Goal: Task Accomplishment & Management: Complete application form

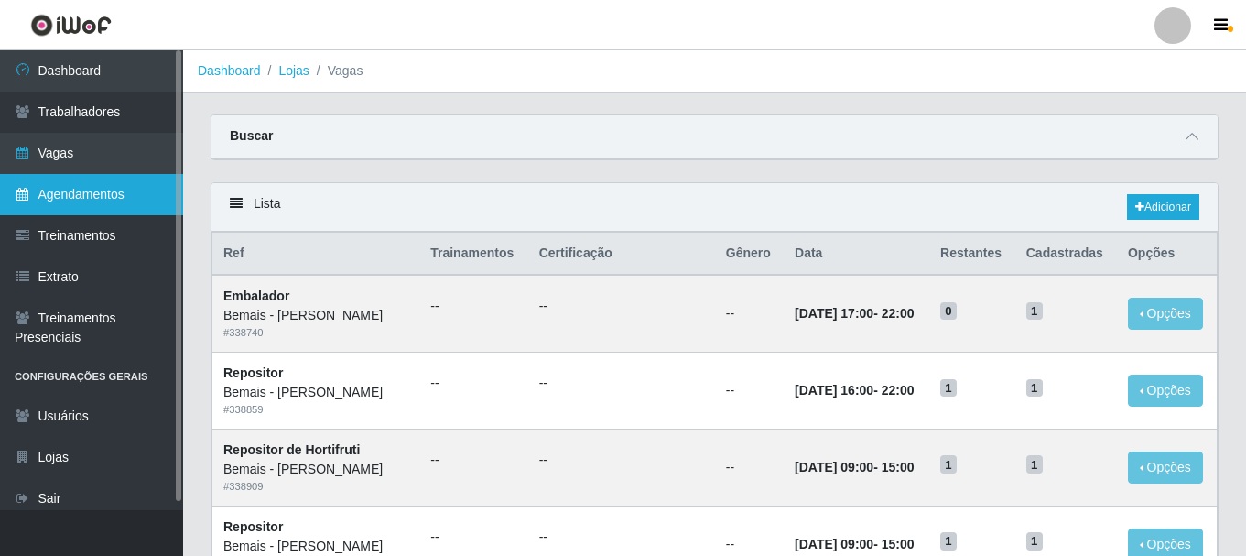
click at [86, 207] on link "Agendamentos" at bounding box center [91, 194] width 183 height 41
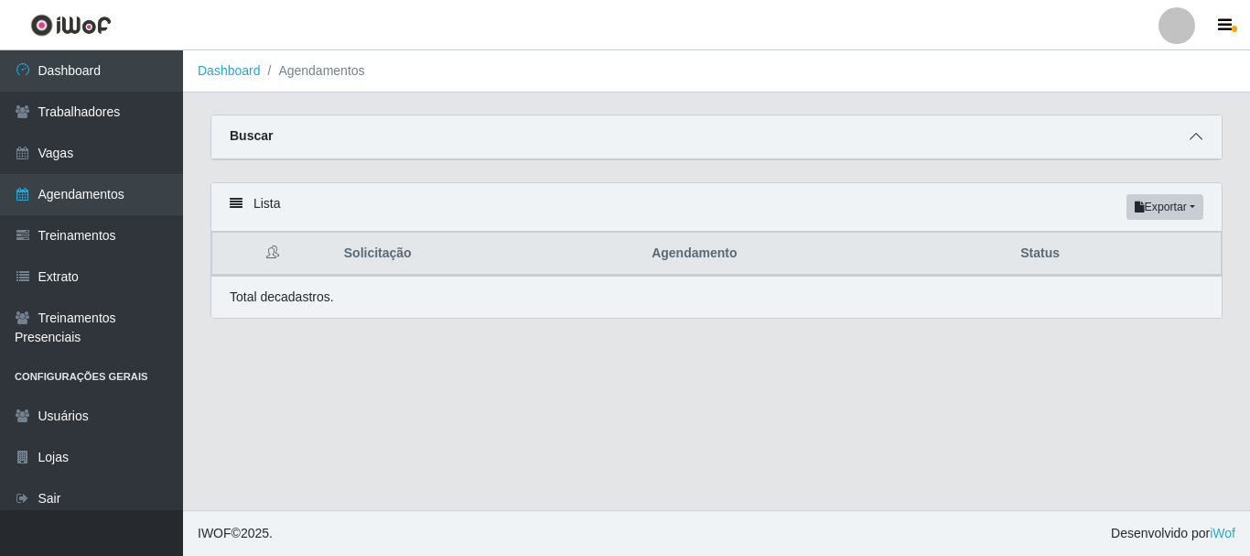
click at [1193, 135] on icon at bounding box center [1196, 136] width 13 height 13
click at [1192, 133] on icon at bounding box center [1196, 136] width 13 height 13
click at [1192, 136] on icon at bounding box center [1196, 136] width 13 height 13
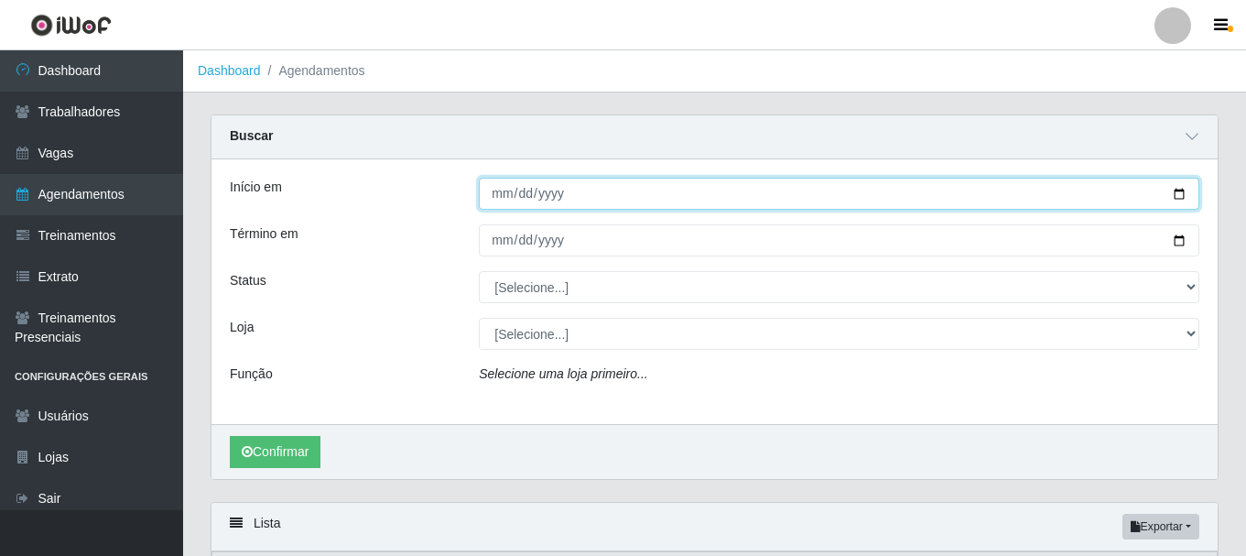
click at [1173, 199] on input "Início em" at bounding box center [839, 194] width 720 height 32
type input "[DATE]"
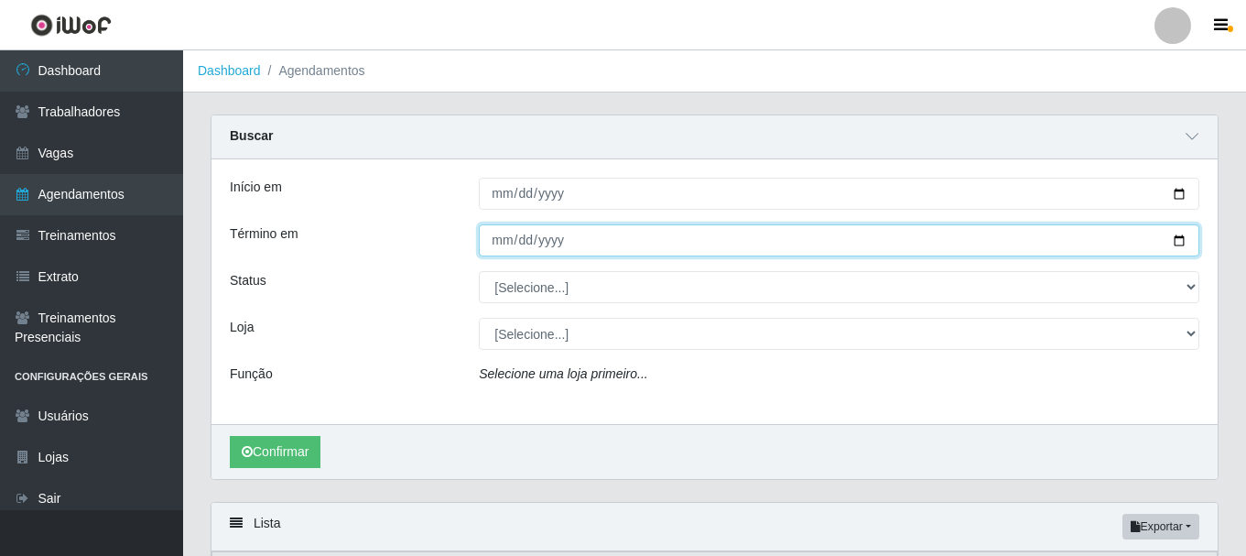
click at [1177, 240] on input "Término em" at bounding box center [839, 240] width 720 height 32
type input "[DATE]"
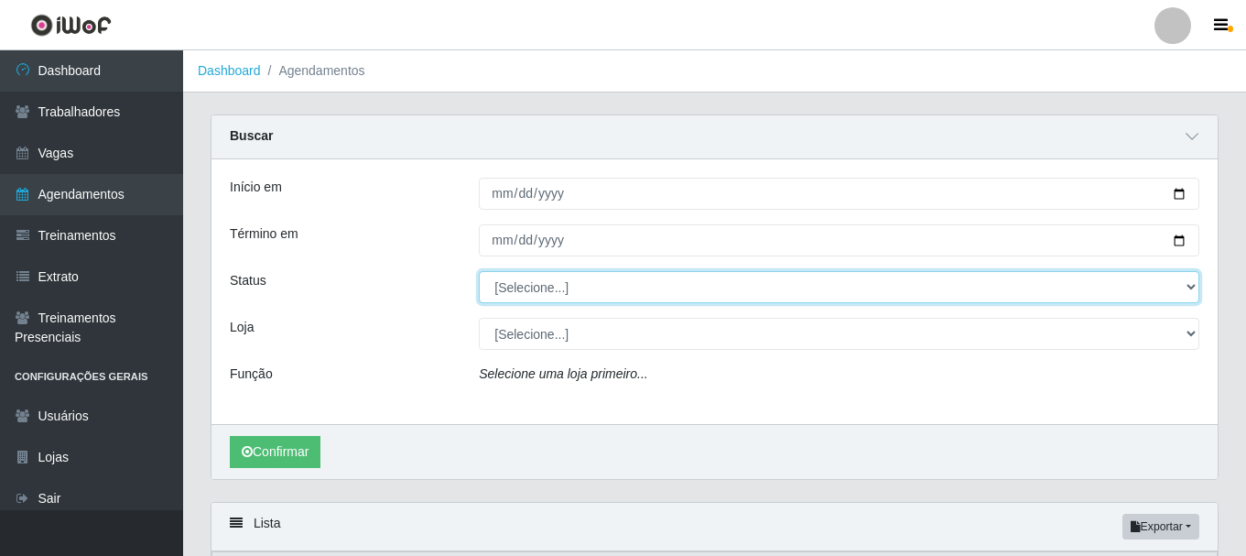
click at [537, 282] on select "[Selecione...] AGENDADO AGUARDANDO LIBERAR EM ANDAMENTO EM REVISÃO FINALIZADO C…" at bounding box center [839, 287] width 720 height 32
select select "AGENDADO"
click at [479, 272] on select "[Selecione...] AGENDADO AGUARDANDO LIBERAR EM ANDAMENTO EM REVISÃO FINALIZADO C…" at bounding box center [839, 287] width 720 height 32
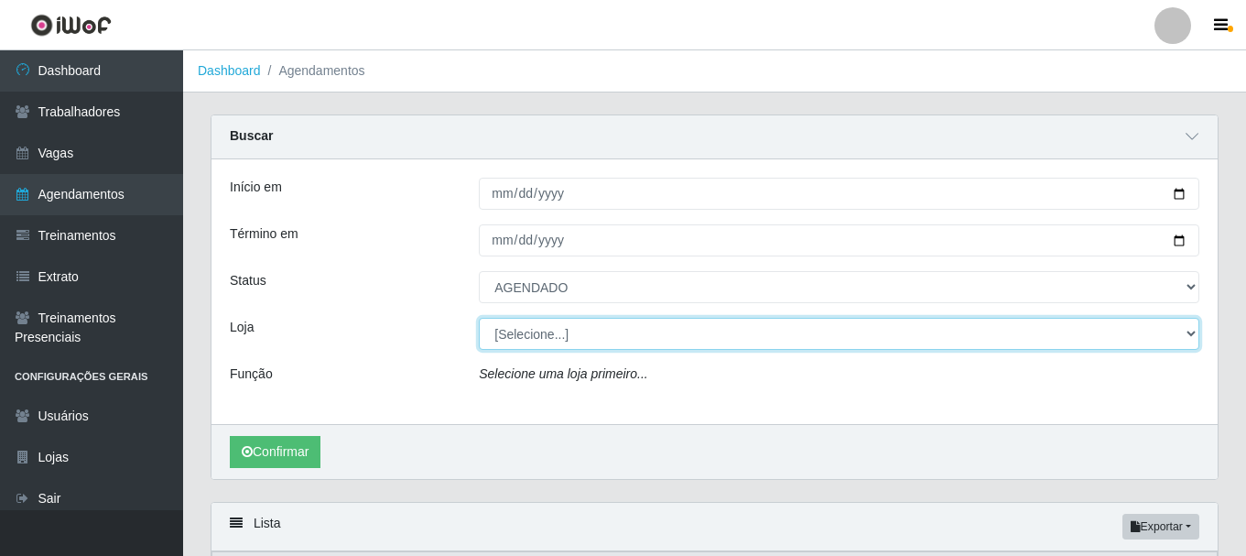
click at [543, 334] on select "[Selecione...] [PERSON_NAME]" at bounding box center [839, 334] width 720 height 32
select select "230"
click at [479, 318] on select "[Selecione...] [PERSON_NAME]" at bounding box center [839, 334] width 720 height 32
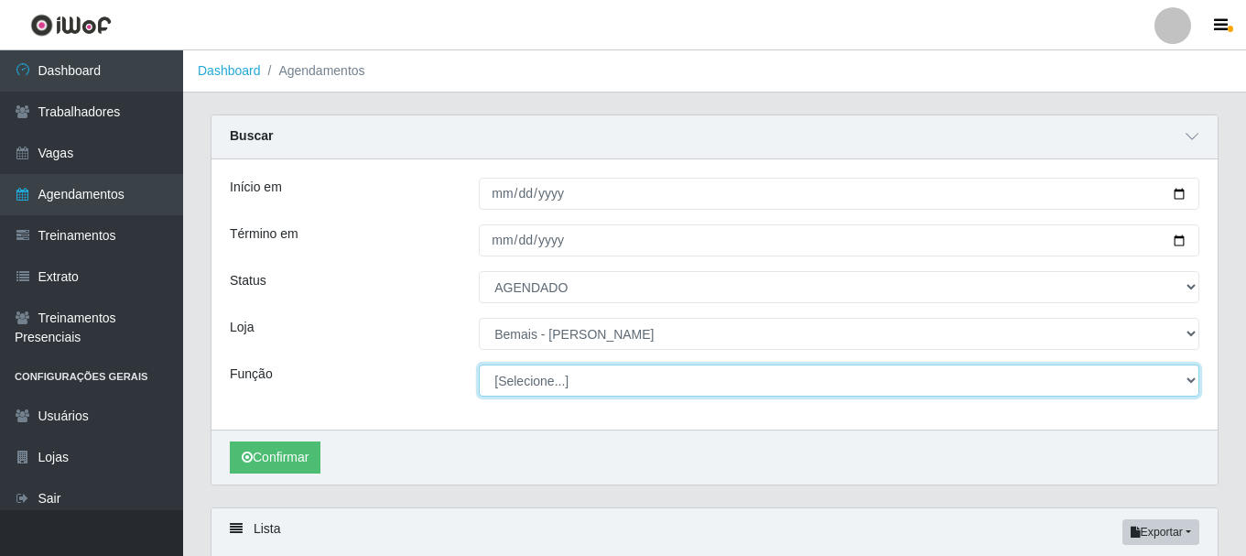
click at [558, 380] on select "[Selecione...] ASG ASG + ASG ++ Auxiliar de Depósito Auxiliar de Depósito + Aux…" at bounding box center [839, 380] width 720 height 32
select select "72"
click at [479, 365] on select "[Selecione...] ASG ASG + ASG ++ Auxiliar de Depósito Auxiliar de Depósito + Aux…" at bounding box center [839, 380] width 720 height 32
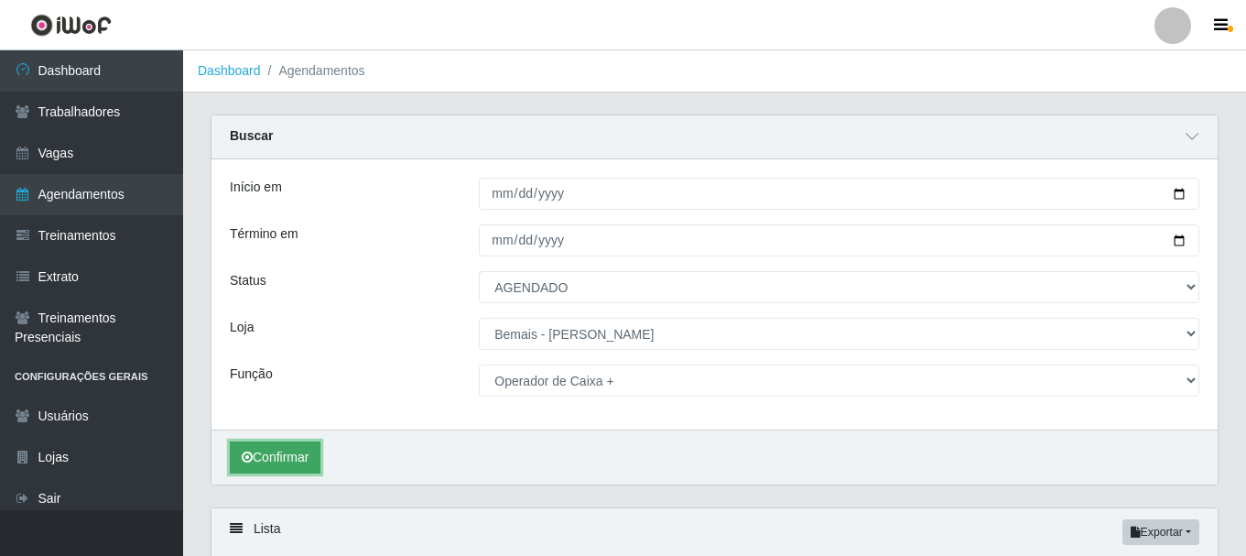
click at [295, 453] on button "Confirmar" at bounding box center [275, 457] width 91 height 32
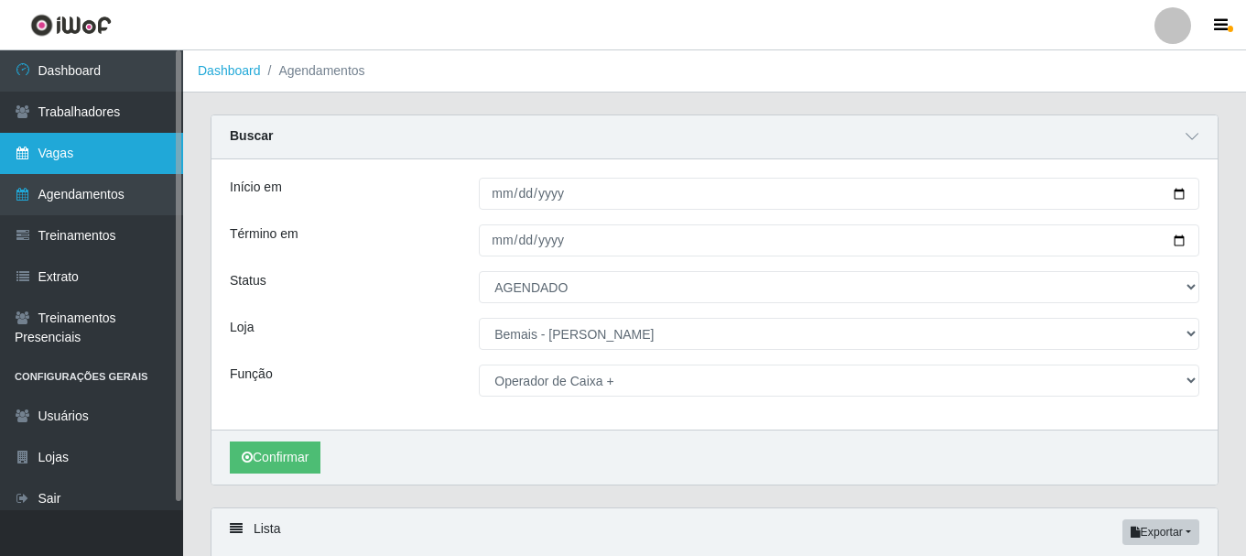
click at [73, 153] on link "Vagas" at bounding box center [91, 153] width 183 height 41
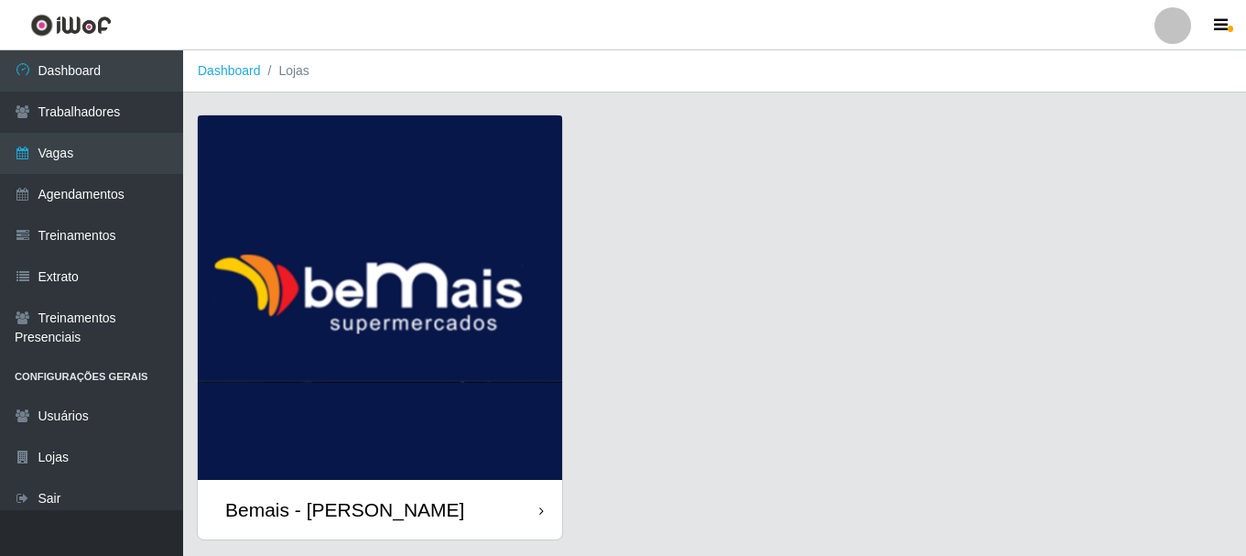
click at [476, 498] on div "Bemais - [PERSON_NAME]" at bounding box center [380, 509] width 364 height 59
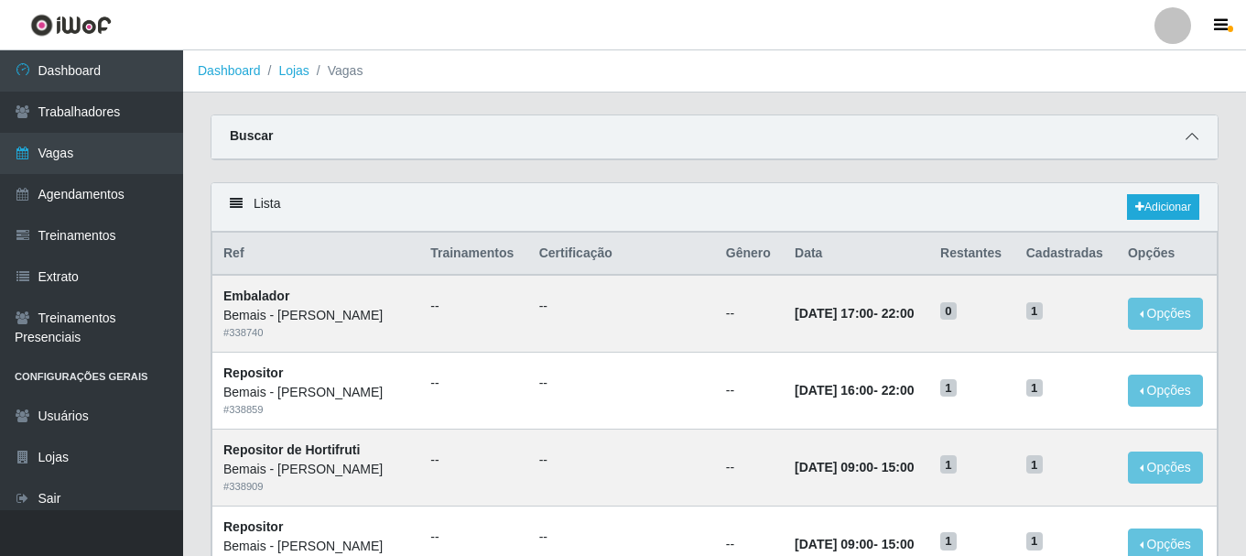
drag, startPoint x: 1194, startPoint y: 135, endPoint x: 950, endPoint y: 130, distance: 244.4
click at [1193, 135] on icon at bounding box center [1191, 136] width 13 height 13
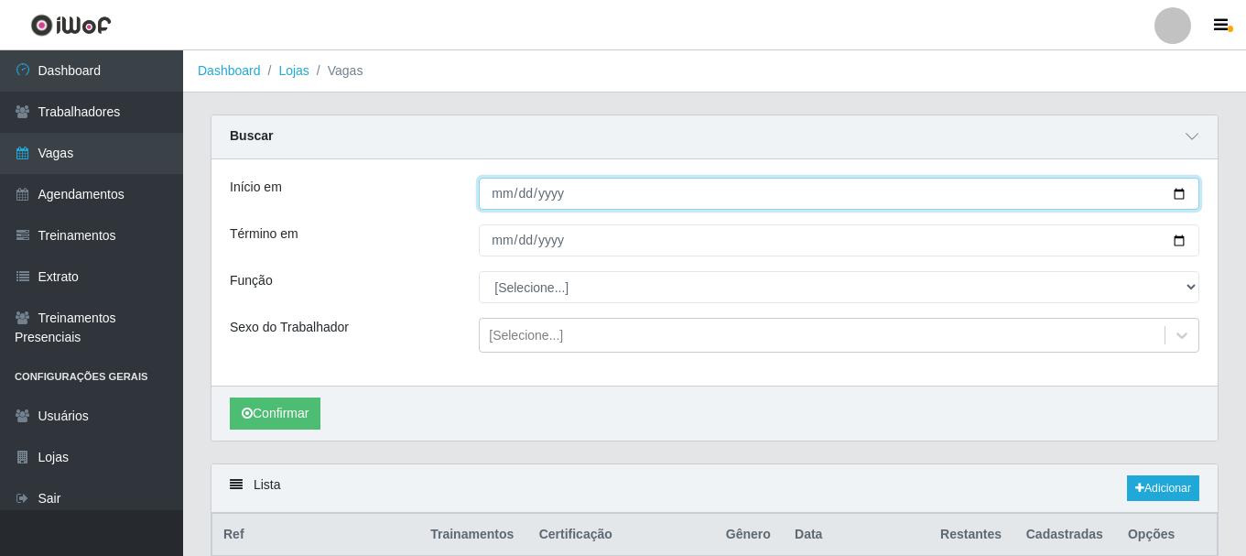
click at [1177, 195] on input "Início em" at bounding box center [839, 194] width 720 height 32
type input "[DATE]"
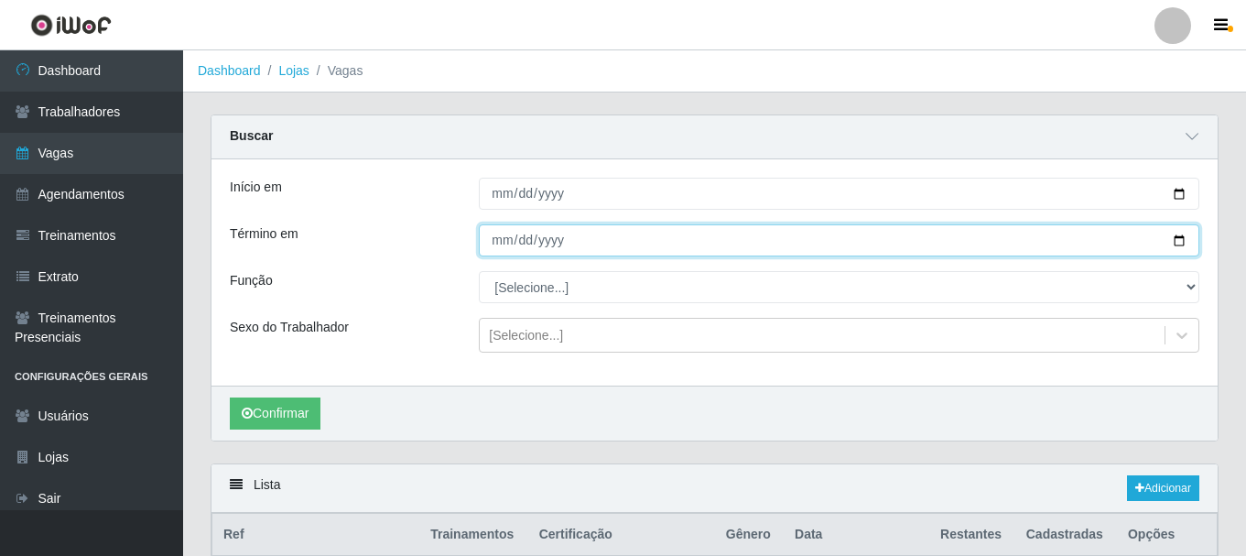
drag, startPoint x: 1171, startPoint y: 237, endPoint x: 1157, endPoint y: 234, distance: 14.0
click at [1169, 237] on input "Término em" at bounding box center [839, 240] width 720 height 32
drag, startPoint x: 1180, startPoint y: 244, endPoint x: 1152, endPoint y: 236, distance: 28.7
click at [1179, 244] on input "Término em" at bounding box center [839, 240] width 720 height 32
type input "[DATE]"
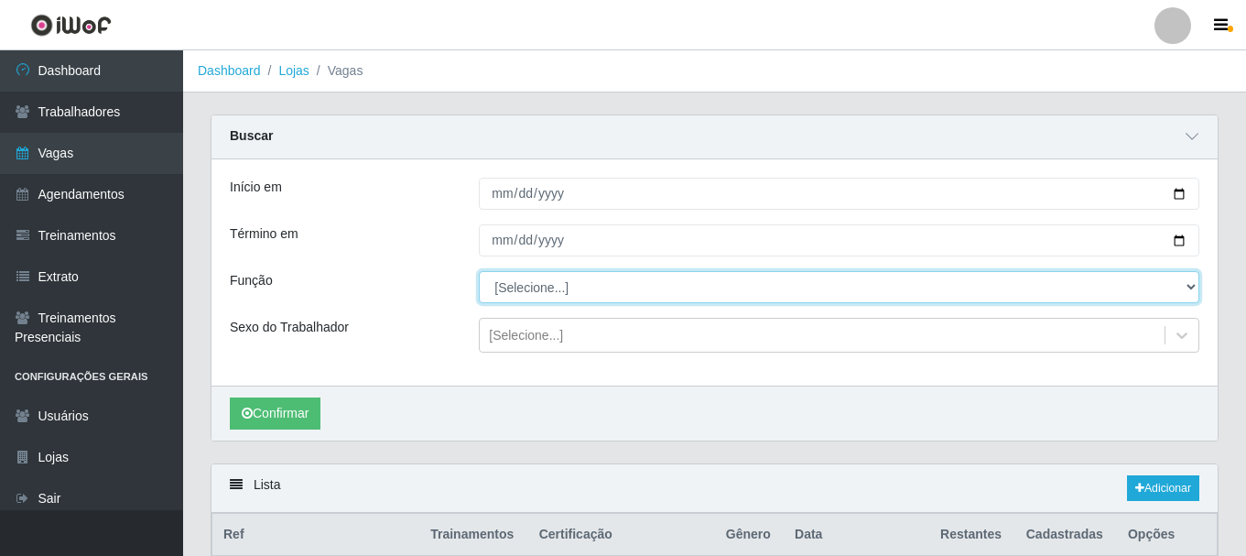
click at [528, 279] on select "[Selecione...] ASG ASG + ASG ++ Auxiliar de Depósito Auxiliar de Depósito + Aux…" at bounding box center [839, 287] width 720 height 32
select select "72"
click at [479, 272] on select "[Selecione...] ASG ASG + ASG ++ Auxiliar de Depósito Auxiliar de Depósito + Aux…" at bounding box center [839, 287] width 720 height 32
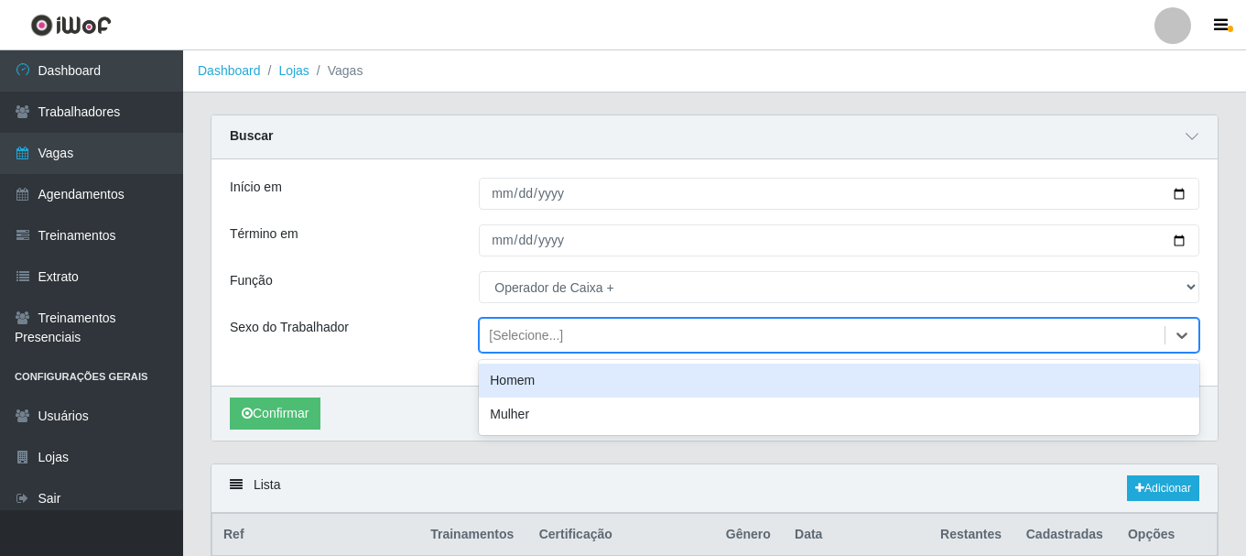
click at [498, 347] on div "[Selecione...]" at bounding box center [822, 335] width 685 height 30
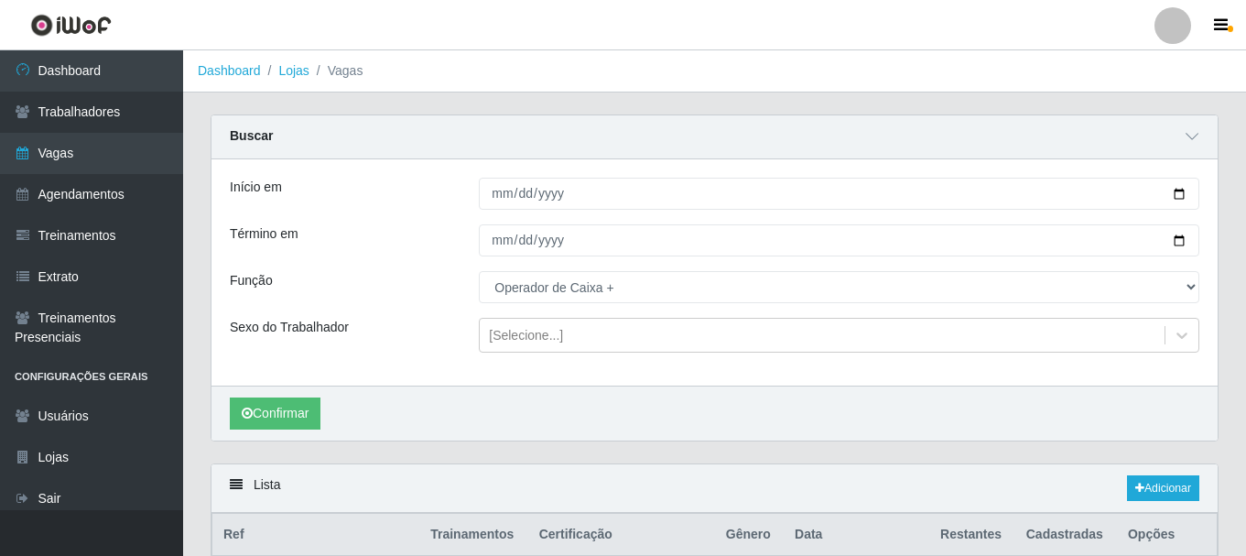
drag, startPoint x: 412, startPoint y: 340, endPoint x: 359, endPoint y: 363, distance: 58.2
click at [410, 340] on div "Sexo do Trabalhador" at bounding box center [340, 335] width 249 height 35
click at [289, 419] on button "Confirmar" at bounding box center [275, 413] width 91 height 32
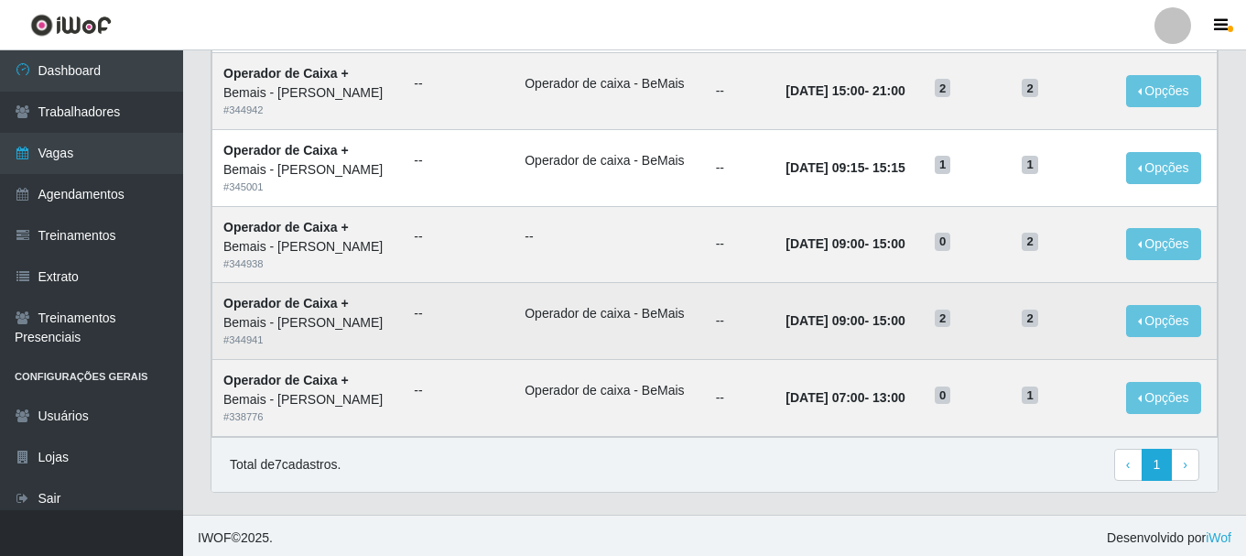
scroll to position [663, 0]
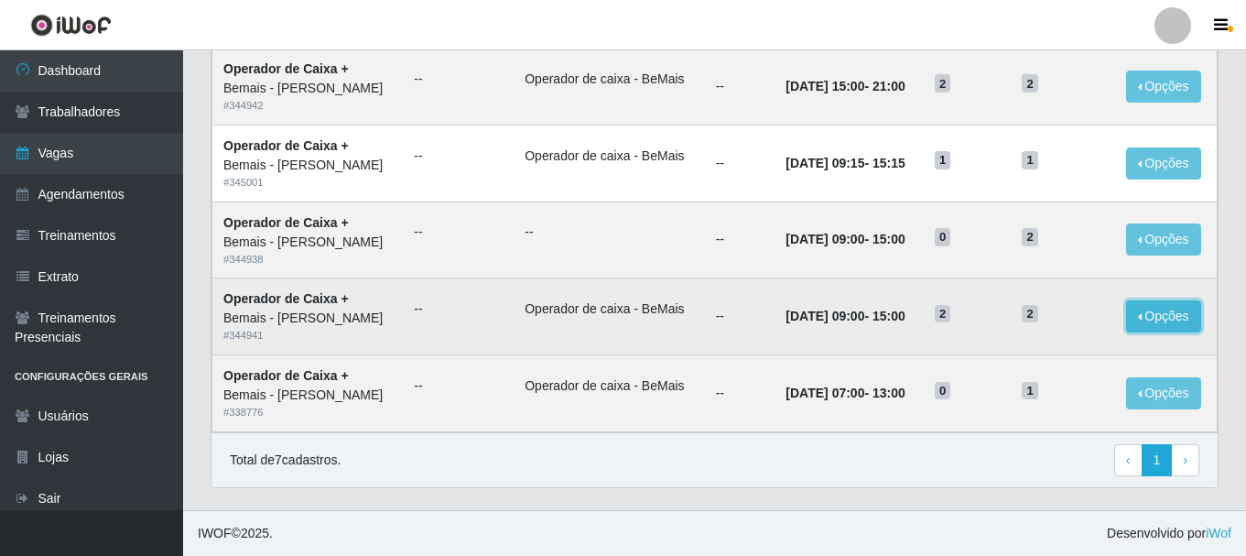
drag, startPoint x: 1160, startPoint y: 321, endPoint x: 1150, endPoint y: 315, distance: 11.9
click at [1159, 319] on button "Opções" at bounding box center [1163, 316] width 75 height 32
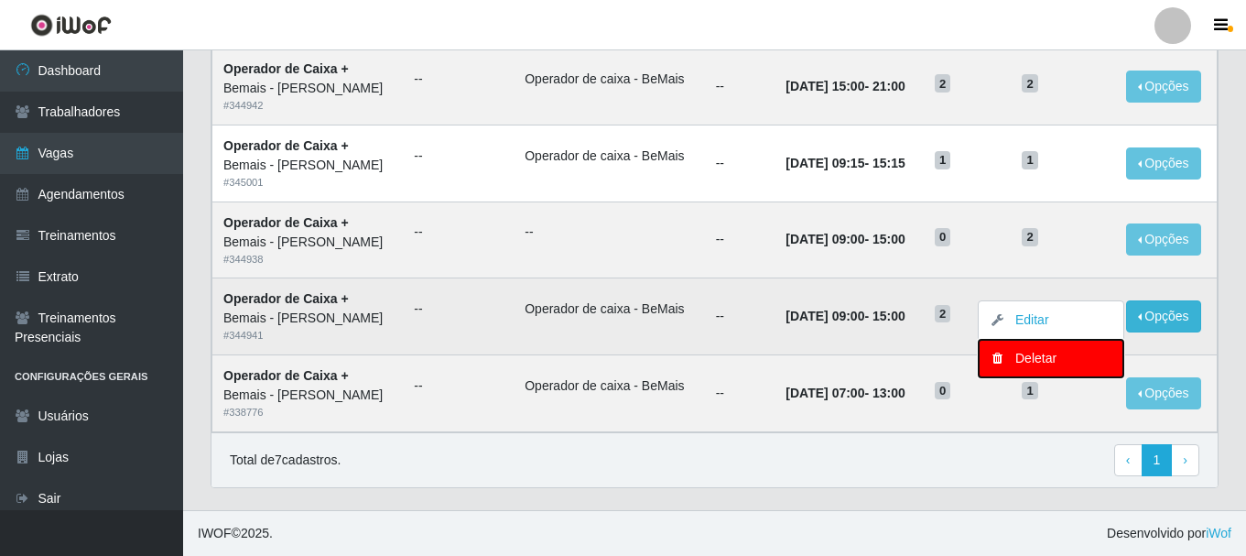
click at [1023, 364] on div "Deletar" at bounding box center [1051, 358] width 108 height 19
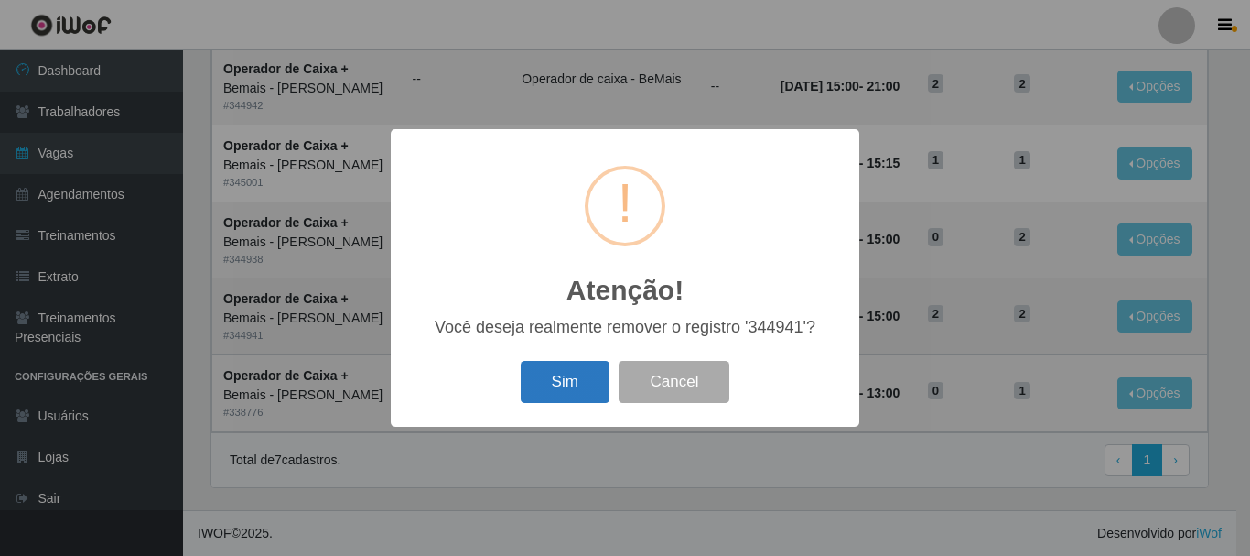
click at [566, 383] on button "Sim" at bounding box center [565, 382] width 89 height 43
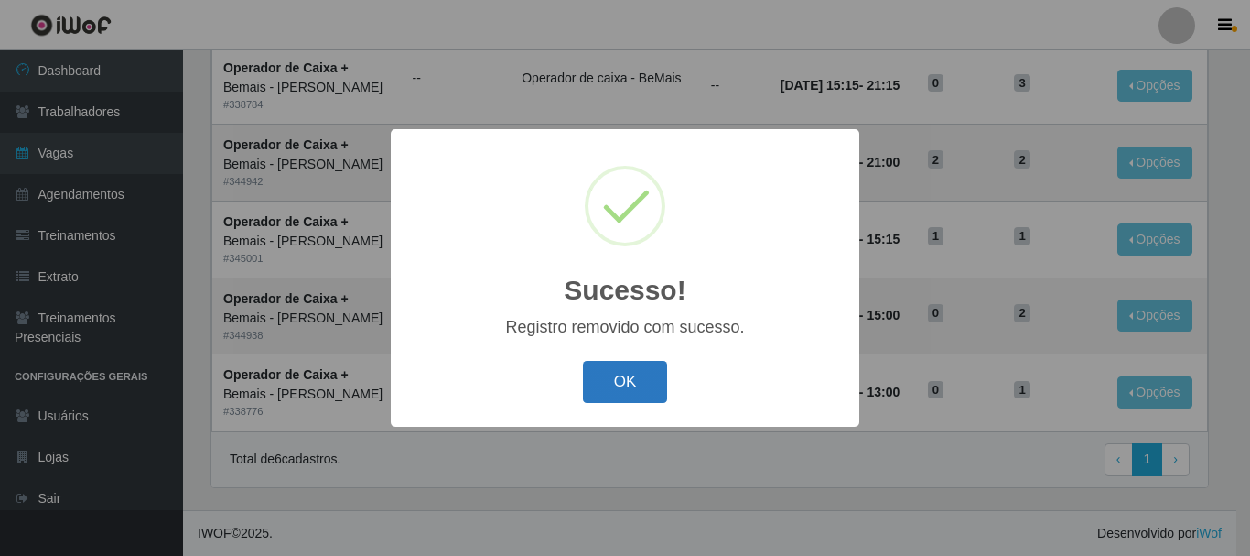
click at [590, 397] on button "OK" at bounding box center [625, 382] width 85 height 43
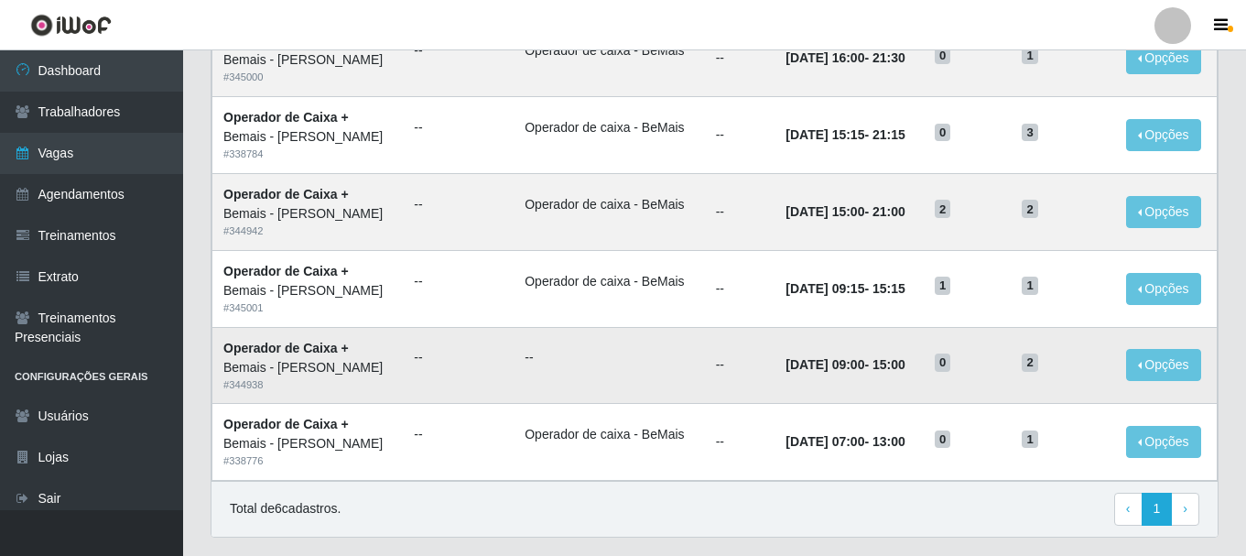
scroll to position [495, 0]
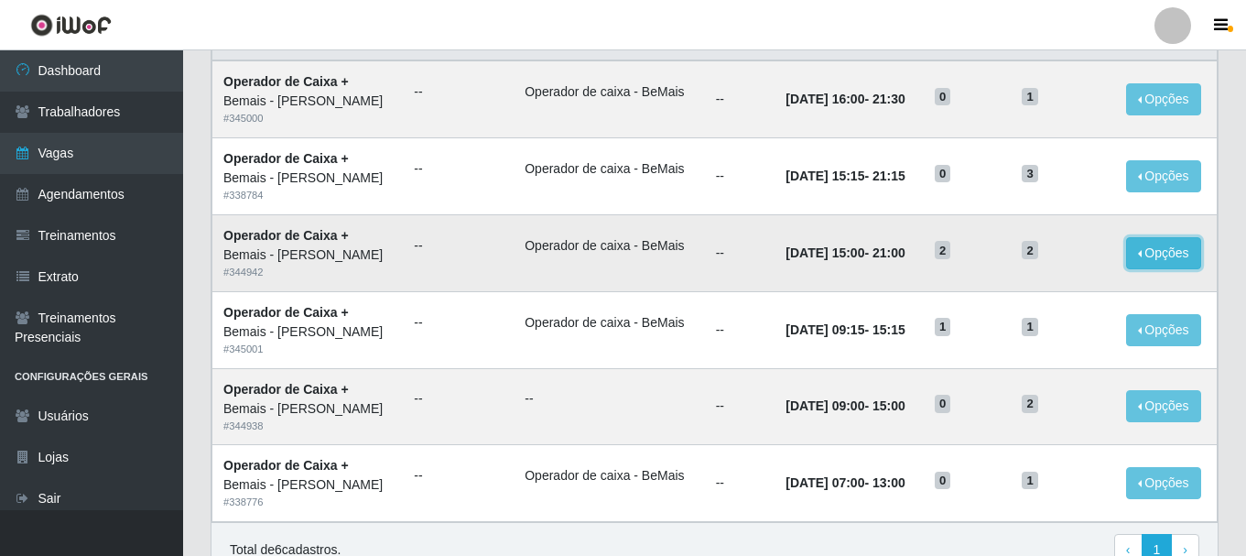
click at [1169, 254] on button "Opções" at bounding box center [1163, 253] width 75 height 32
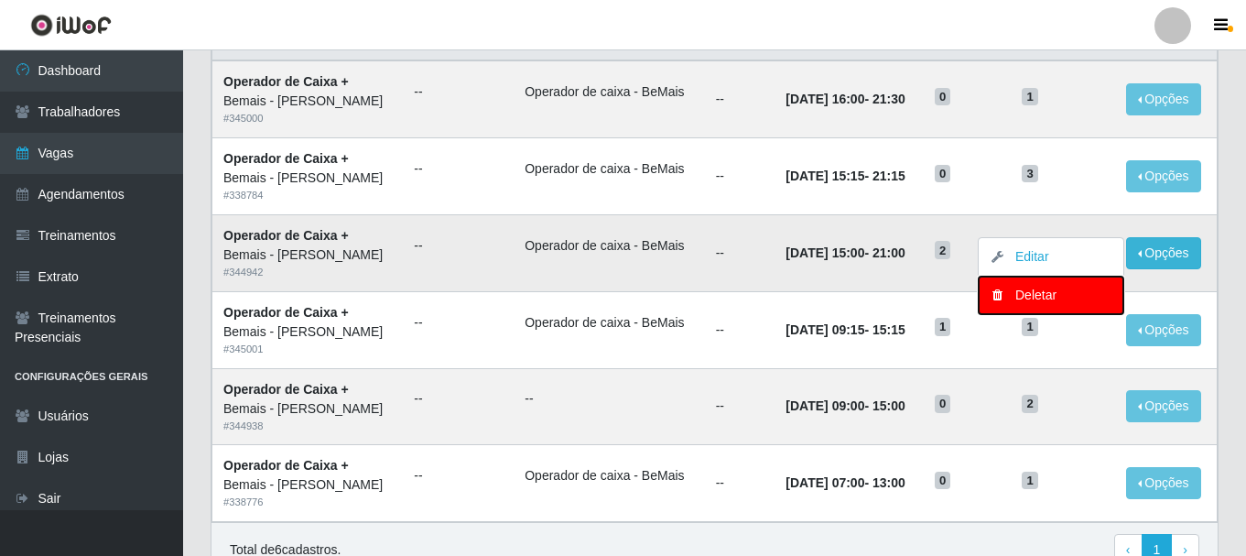
click at [1038, 291] on div "Deletar" at bounding box center [1051, 295] width 108 height 19
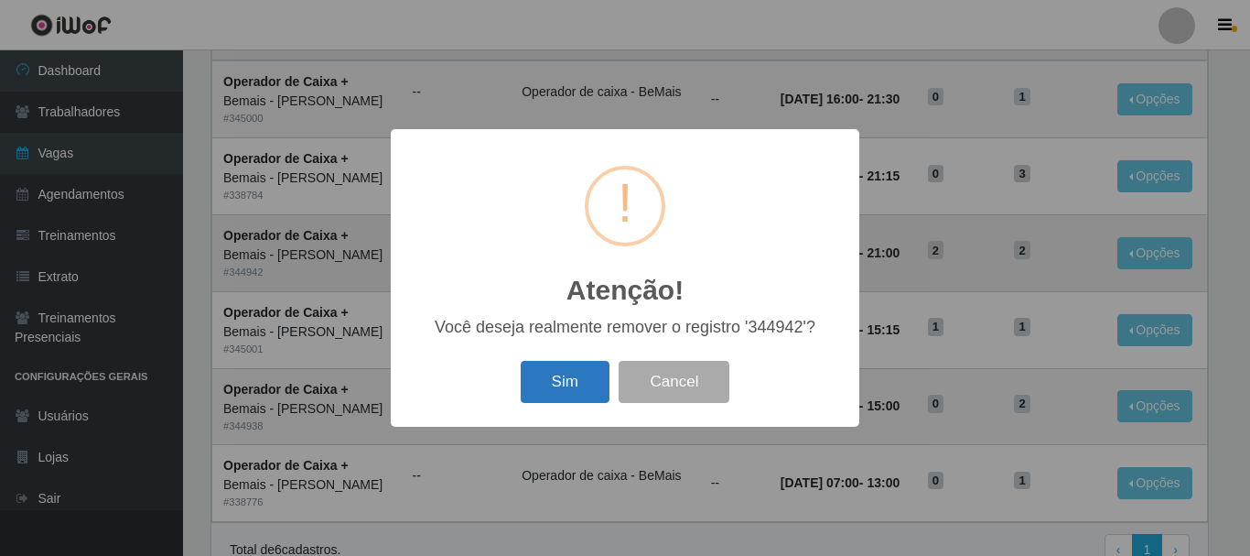
click at [591, 380] on button "Sim" at bounding box center [565, 382] width 89 height 43
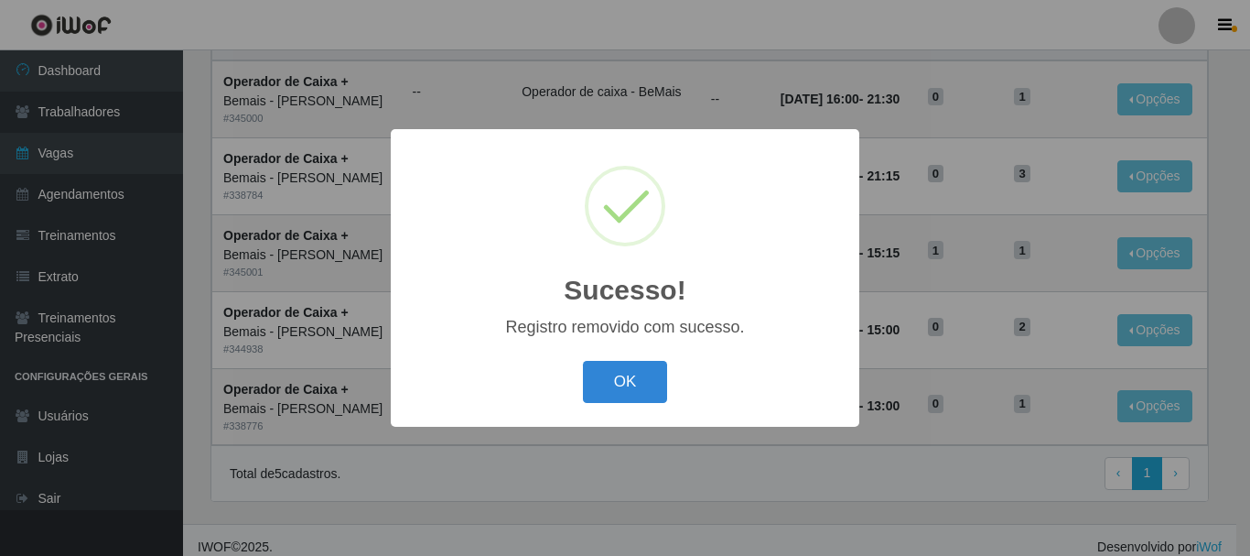
click at [1040, 260] on div "Sucesso! × Registro removido com sucesso. OK Cancel" at bounding box center [625, 278] width 1250 height 556
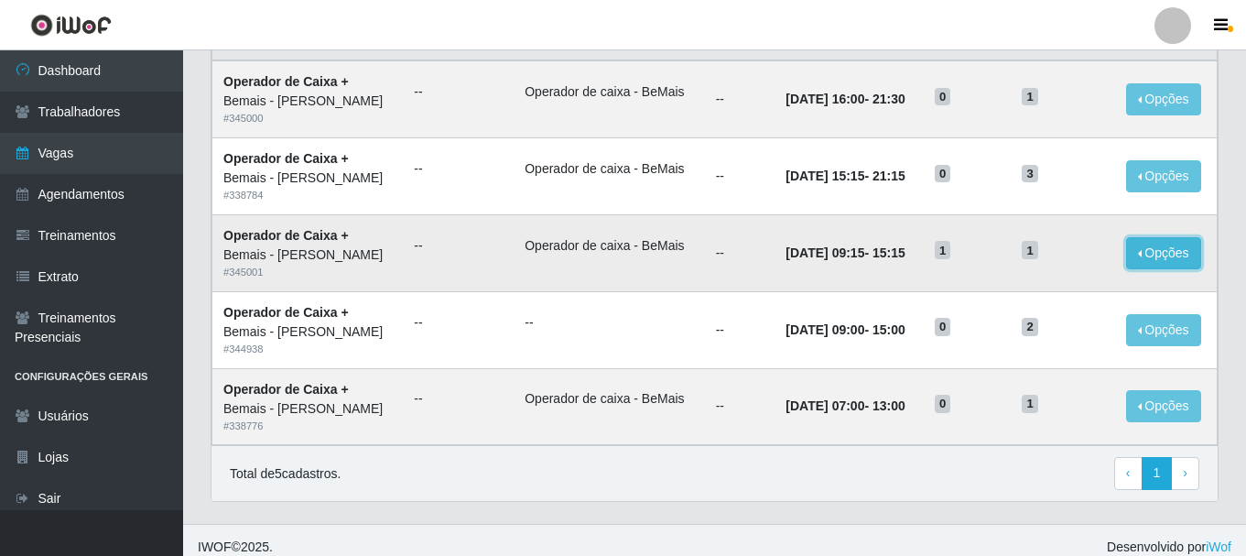
click at [1142, 252] on button "Opções" at bounding box center [1163, 253] width 75 height 32
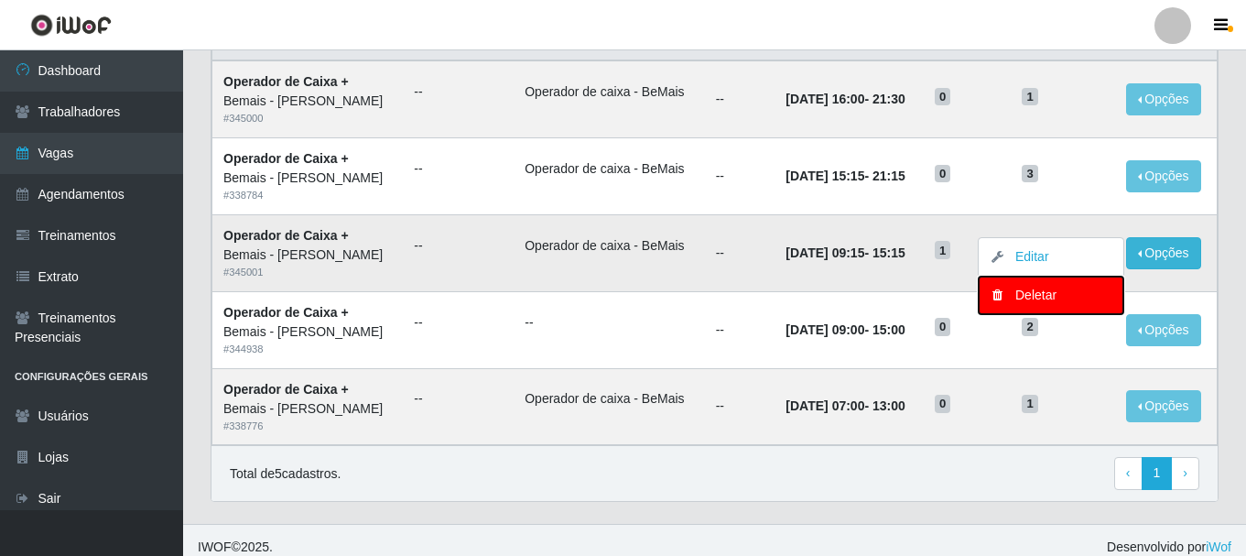
click at [1016, 286] on div "Deletar" at bounding box center [1051, 295] width 108 height 19
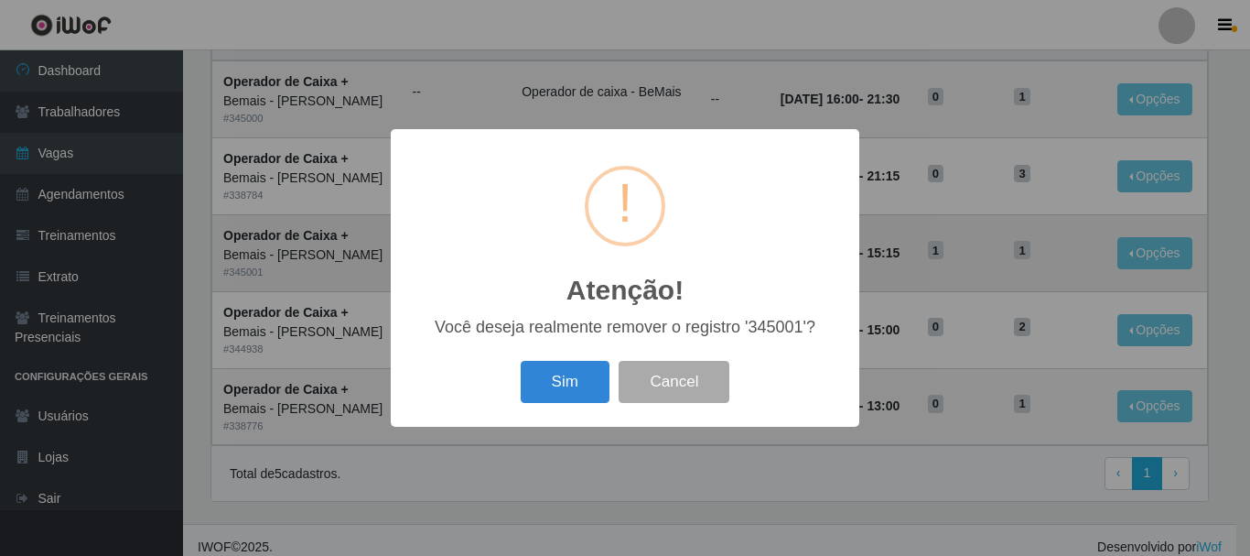
click at [566, 368] on button "Sim" at bounding box center [565, 382] width 89 height 43
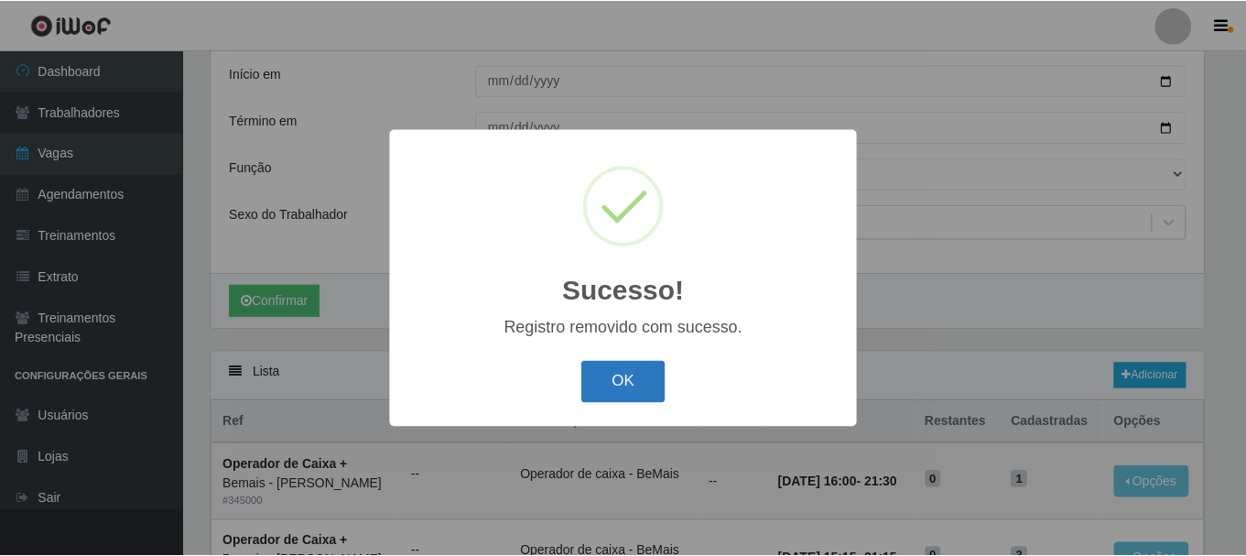
scroll to position [433, 0]
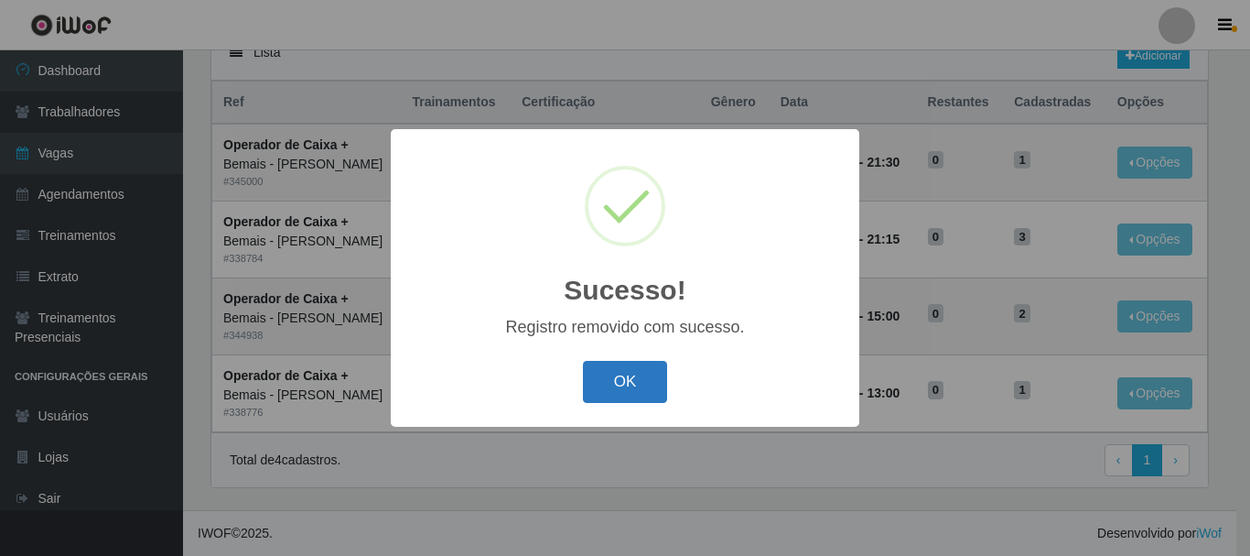
click at [628, 388] on button "OK" at bounding box center [625, 382] width 85 height 43
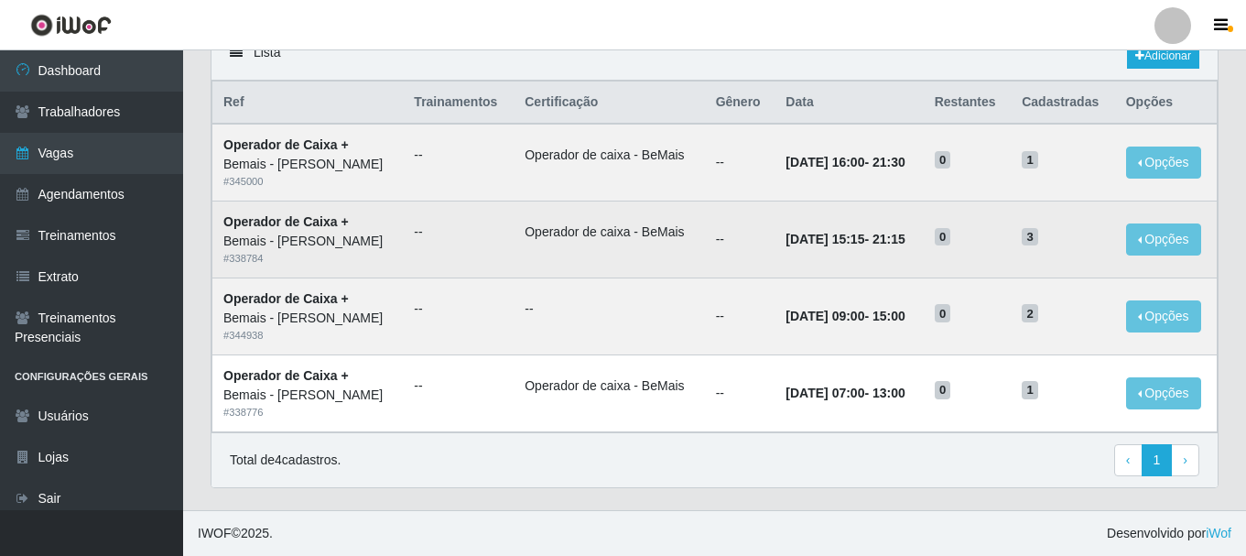
scroll to position [67, 0]
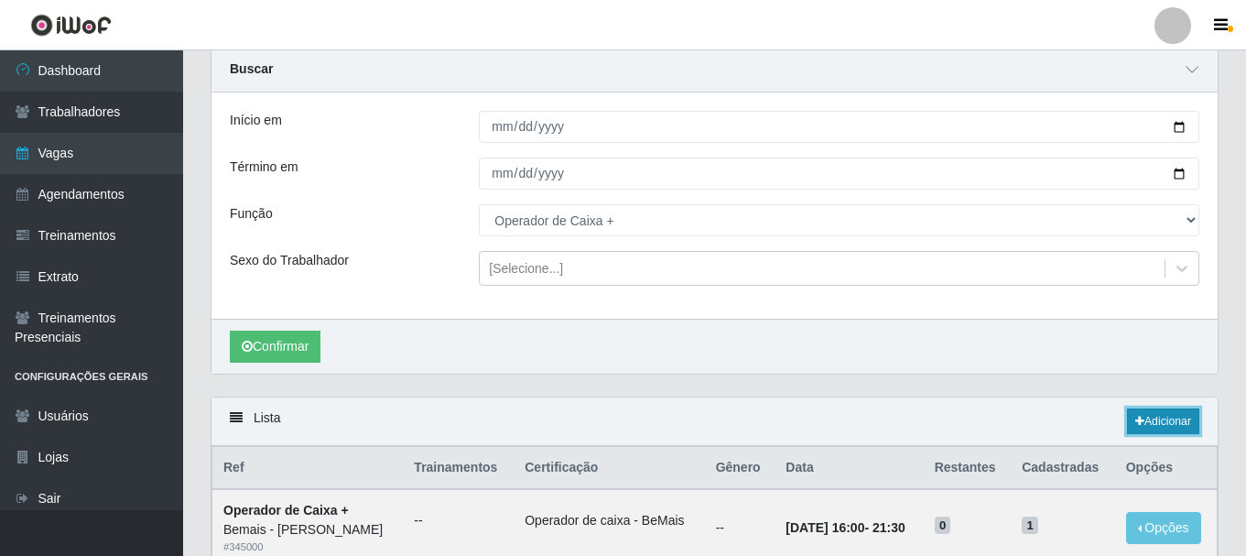
click at [1150, 423] on link "Adicionar" at bounding box center [1163, 421] width 72 height 26
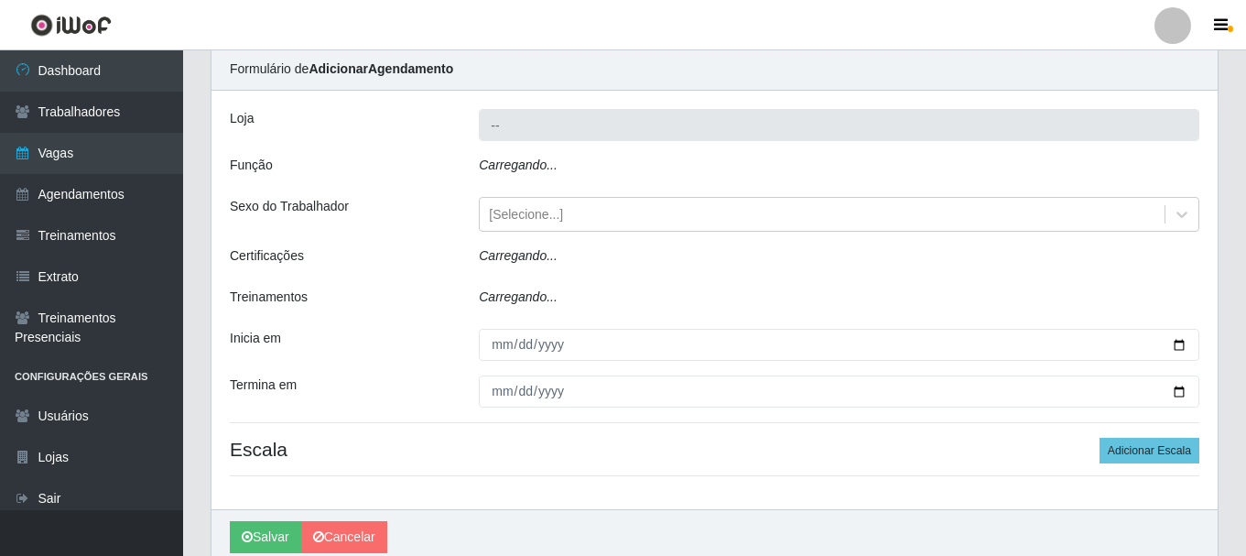
type input "Bemais - [PERSON_NAME]"
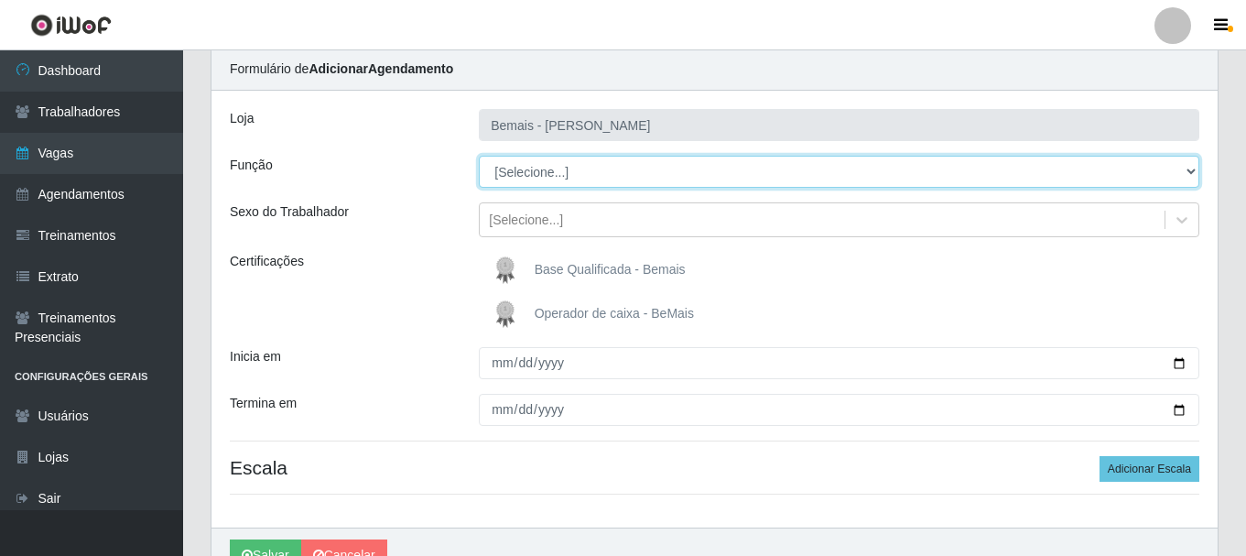
click at [631, 177] on select "[Selecione...] ASG ASG + ASG ++ Auxiliar de Depósito Auxiliar de Depósito + Aux…" at bounding box center [839, 172] width 720 height 32
select select "73"
click at [479, 156] on select "[Selecione...] ASG ASG + ASG ++ Auxiliar de Depósito Auxiliar de Depósito + Aux…" at bounding box center [839, 172] width 720 height 32
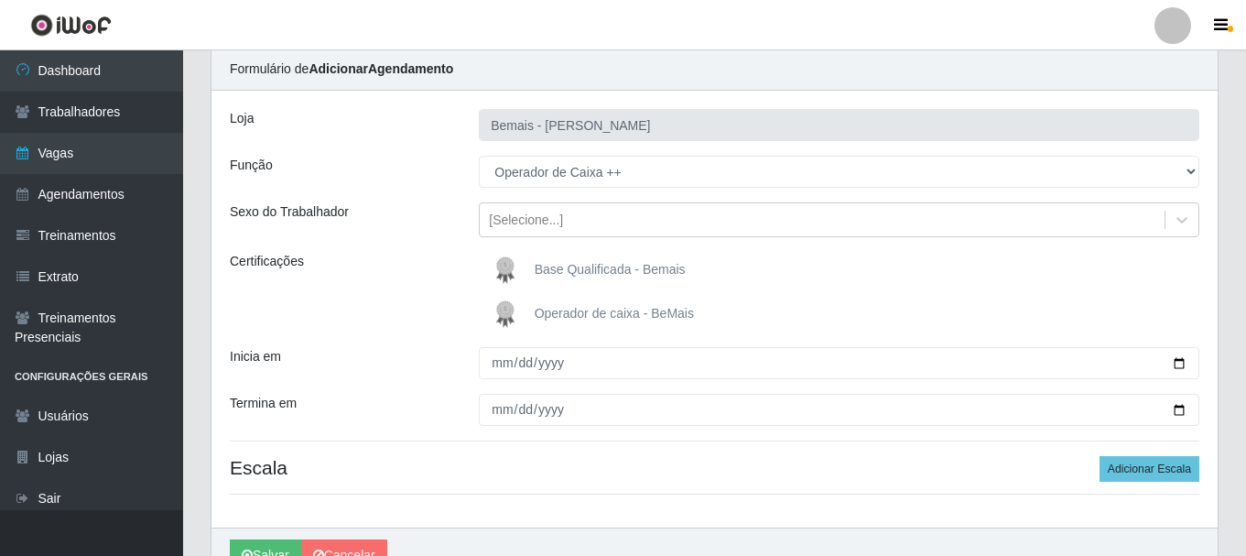
click at [603, 383] on div "[PERSON_NAME] Função [Selecione...] ASG ASG + ASG ++ Auxiliar de Depósito Auxil…" at bounding box center [714, 309] width 1006 height 437
click at [617, 226] on div "[Selecione...]" at bounding box center [822, 220] width 685 height 30
drag, startPoint x: 442, startPoint y: 193, endPoint x: 427, endPoint y: 196, distance: 14.9
click at [441, 193] on div "[PERSON_NAME] Função [Selecione...] ASG ASG + ASG ++ Auxiliar de Depósito Auxil…" at bounding box center [714, 309] width 1006 height 437
click at [560, 314] on span "Operador de caixa - BeMais" at bounding box center [613, 313] width 159 height 15
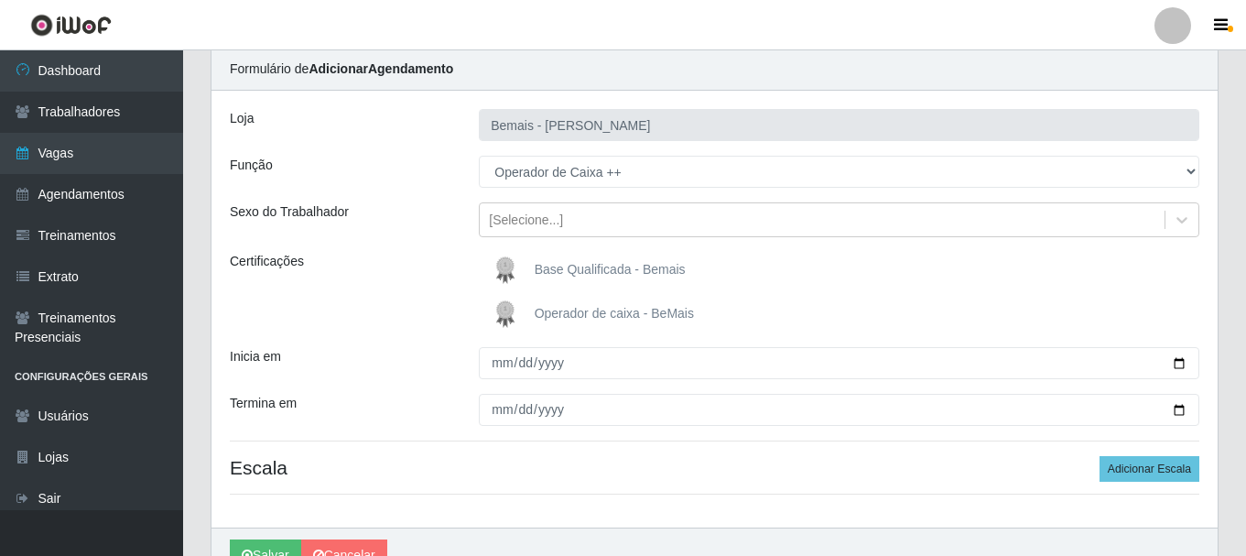
click at [0, 0] on input "Operador de caixa - BeMais" at bounding box center [0, 0] width 0 height 0
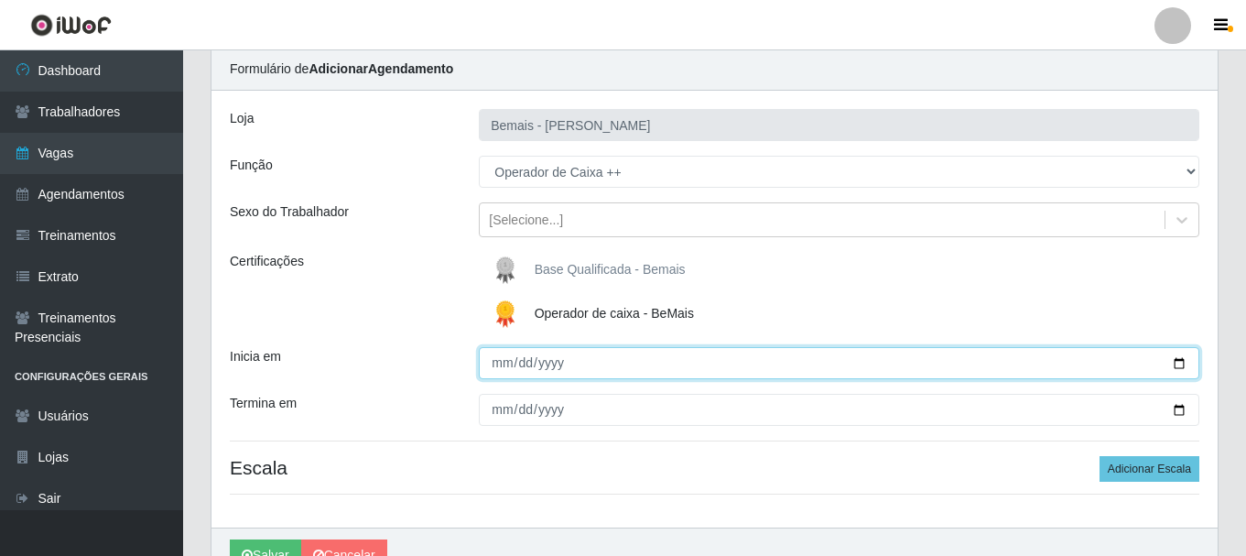
click at [1175, 364] on input "Inicia em" at bounding box center [839, 363] width 720 height 32
type input "[DATE]"
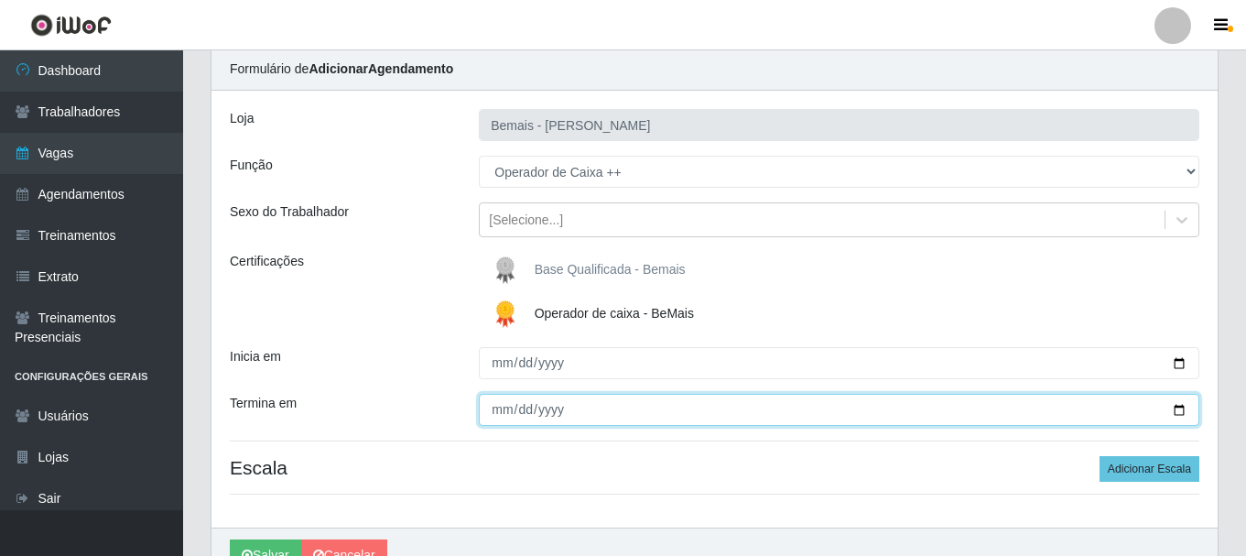
click at [1176, 405] on input "Termina em" at bounding box center [839, 410] width 720 height 32
type input "[DATE]"
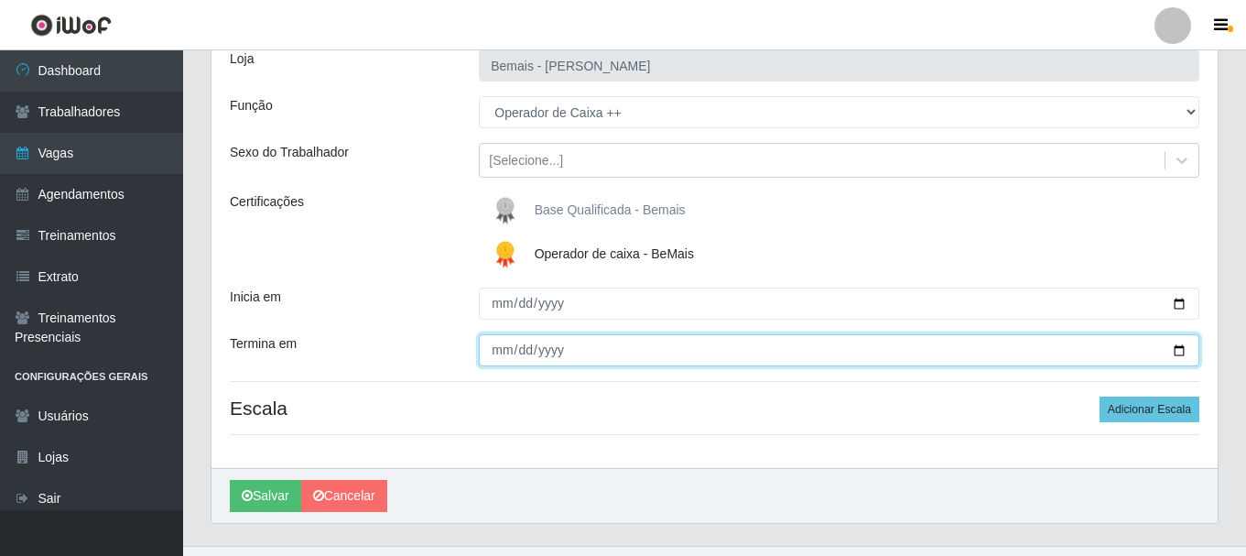
scroll to position [158, 0]
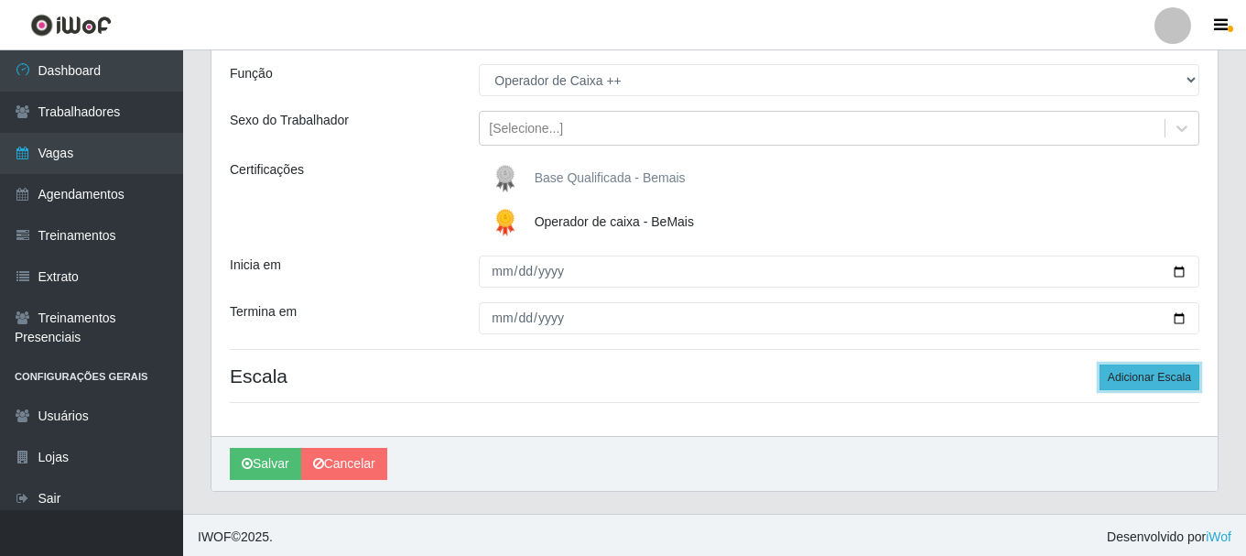
click at [1151, 384] on button "Adicionar Escala" at bounding box center [1149, 377] width 100 height 26
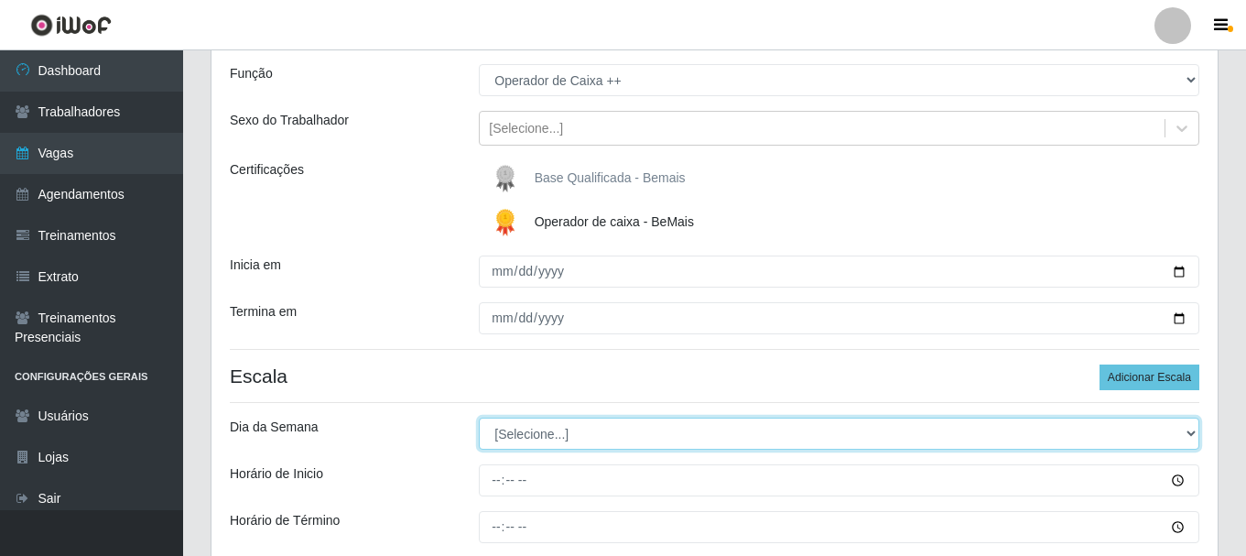
click at [694, 433] on select "[Selecione...] Segunda Terça Quarta Quinta Sexta Sábado Domingo" at bounding box center [839, 433] width 720 height 32
select select "0"
click at [479, 417] on select "[Selecione...] Segunda Terça Quarta Quinta Sexta Sábado Domingo" at bounding box center [839, 433] width 720 height 32
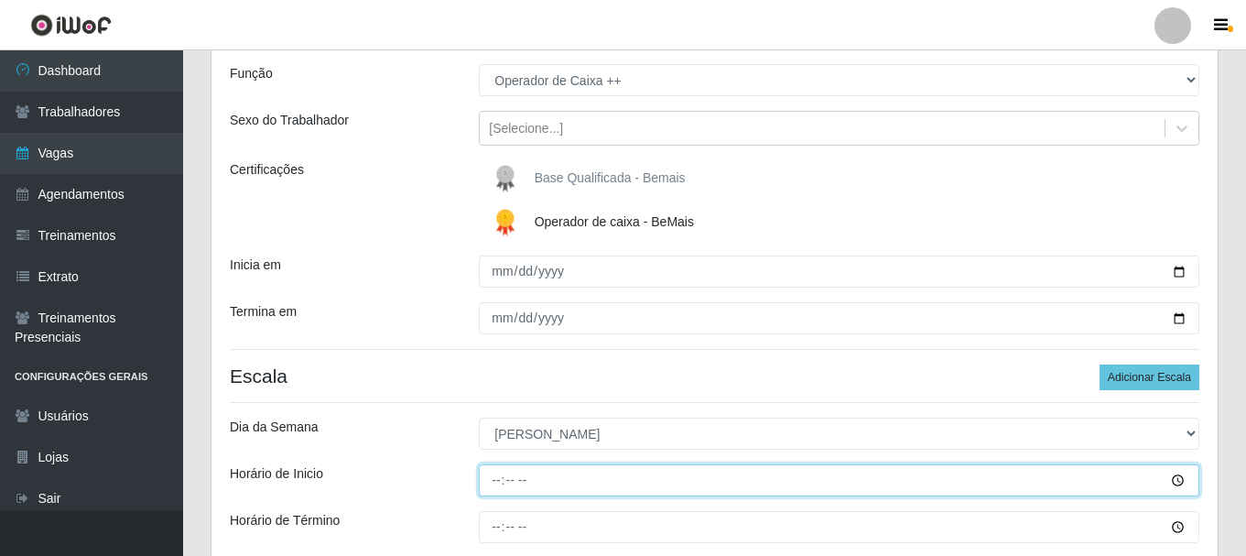
click at [493, 482] on input "Horário de Inicio" at bounding box center [839, 480] width 720 height 32
type input "09:15"
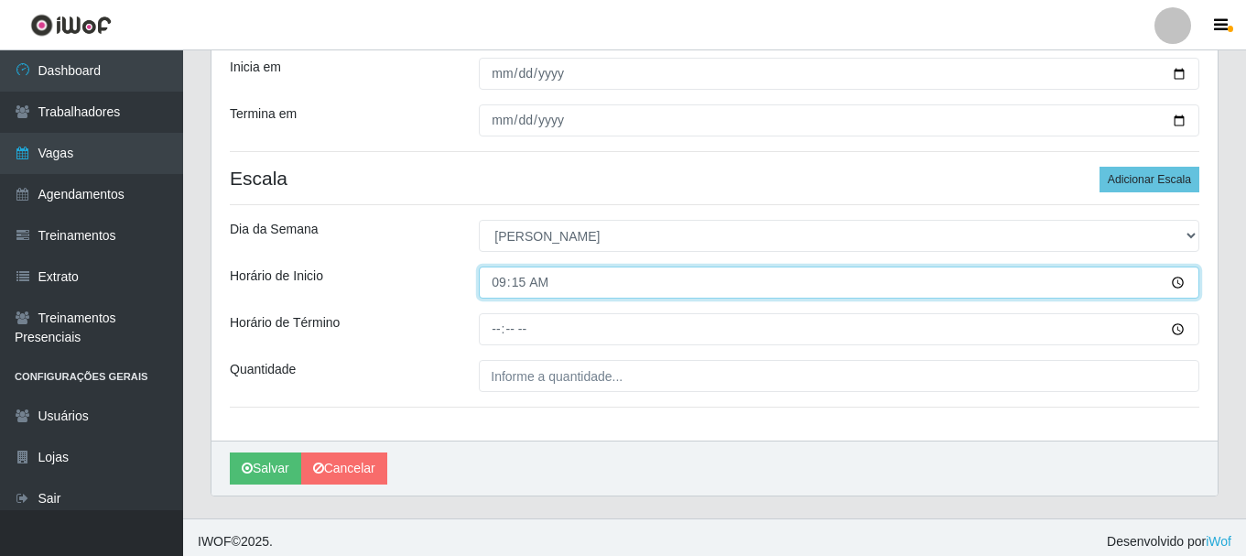
scroll to position [364, 0]
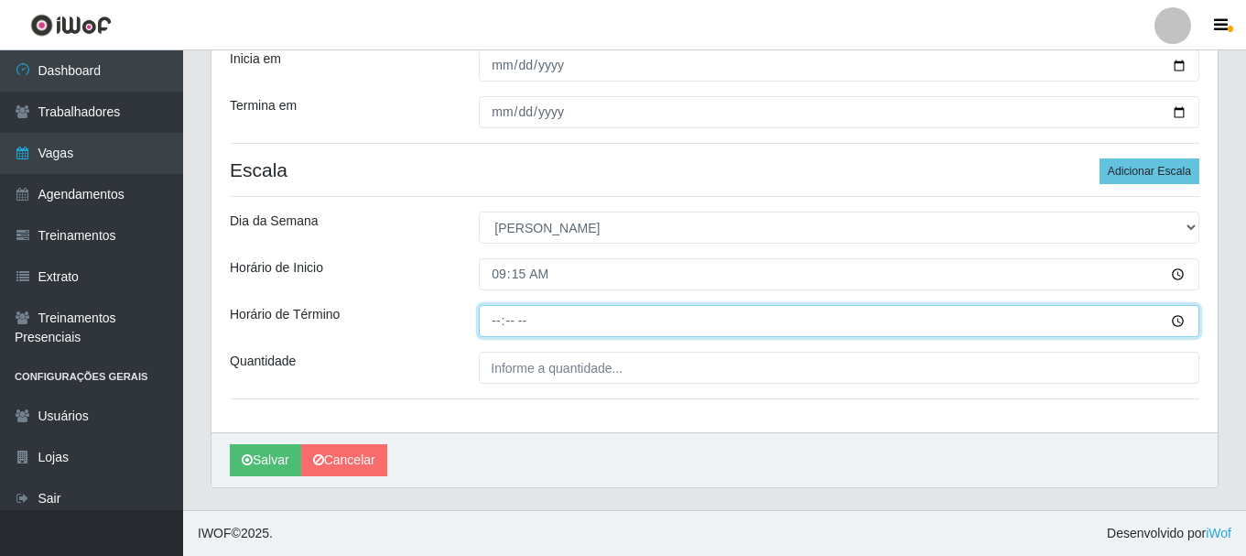
click at [499, 323] on input "Horário de Término" at bounding box center [839, 321] width 720 height 32
type input "09:15"
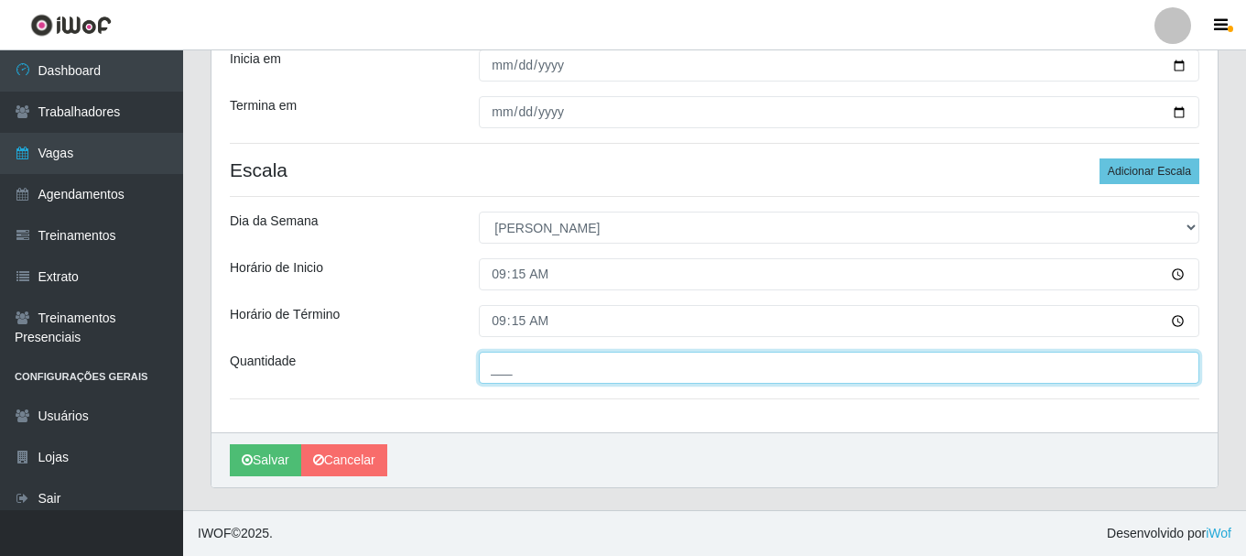
click at [552, 363] on input "___" at bounding box center [839, 367] width 720 height 32
type input "3__"
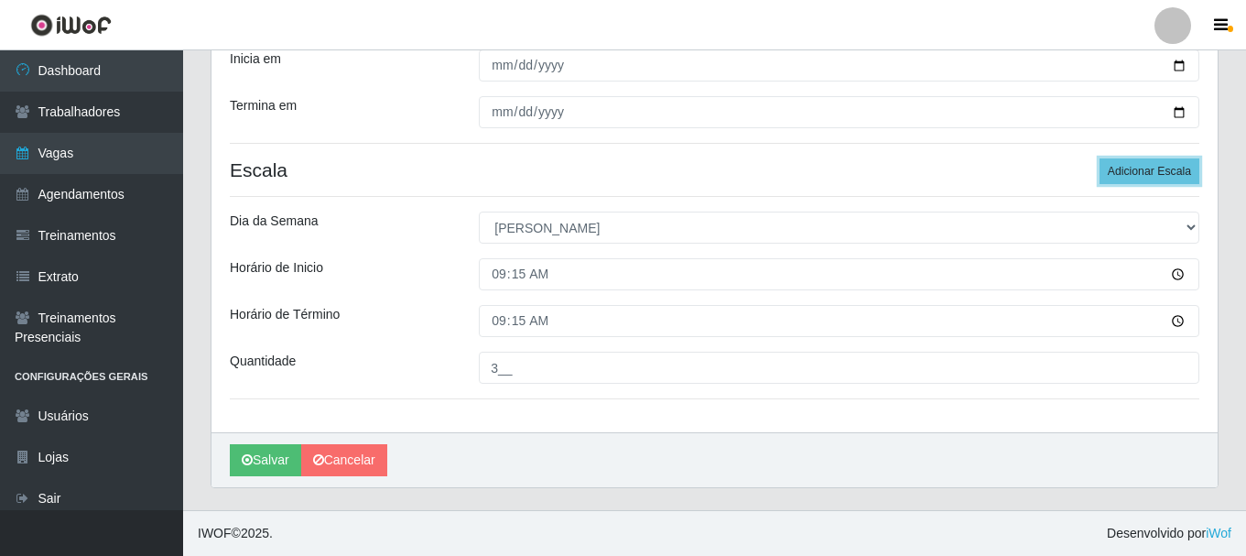
drag, startPoint x: 1163, startPoint y: 170, endPoint x: 1070, endPoint y: 180, distance: 93.9
click at [1161, 170] on button "Adicionar Escala" at bounding box center [1149, 171] width 100 height 26
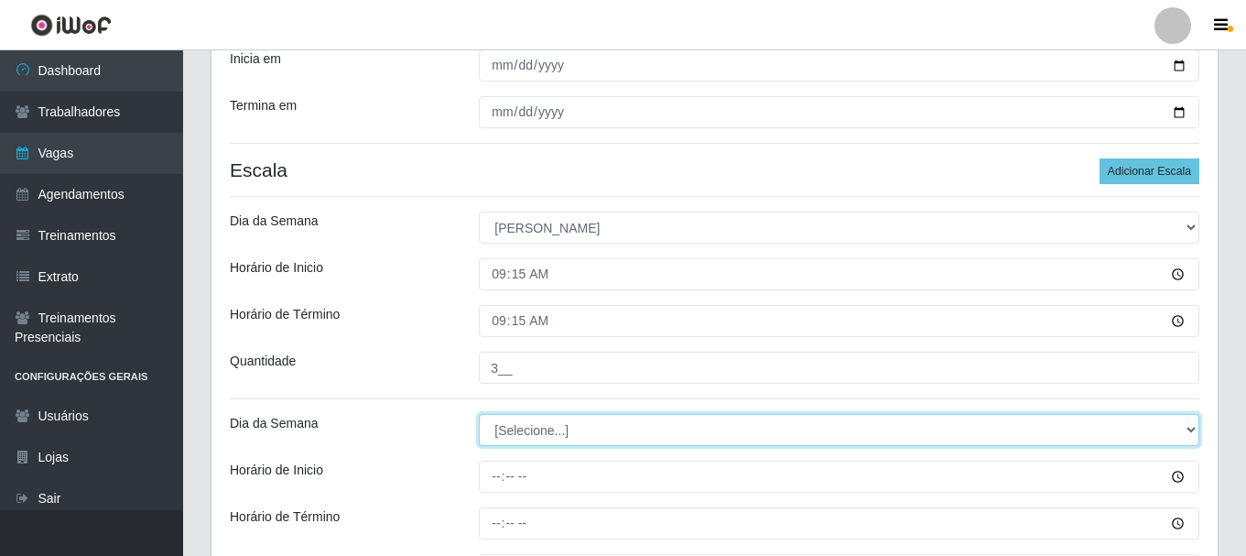
click at [544, 438] on select "[Selecione...] Segunda Terça Quarta Quinta Sexta Sábado Domingo" at bounding box center [839, 430] width 720 height 32
select select "0"
click at [479, 414] on select "[Selecione...] Segunda Terça Quarta Quinta Sexta Sábado Domingo" at bounding box center [839, 430] width 720 height 32
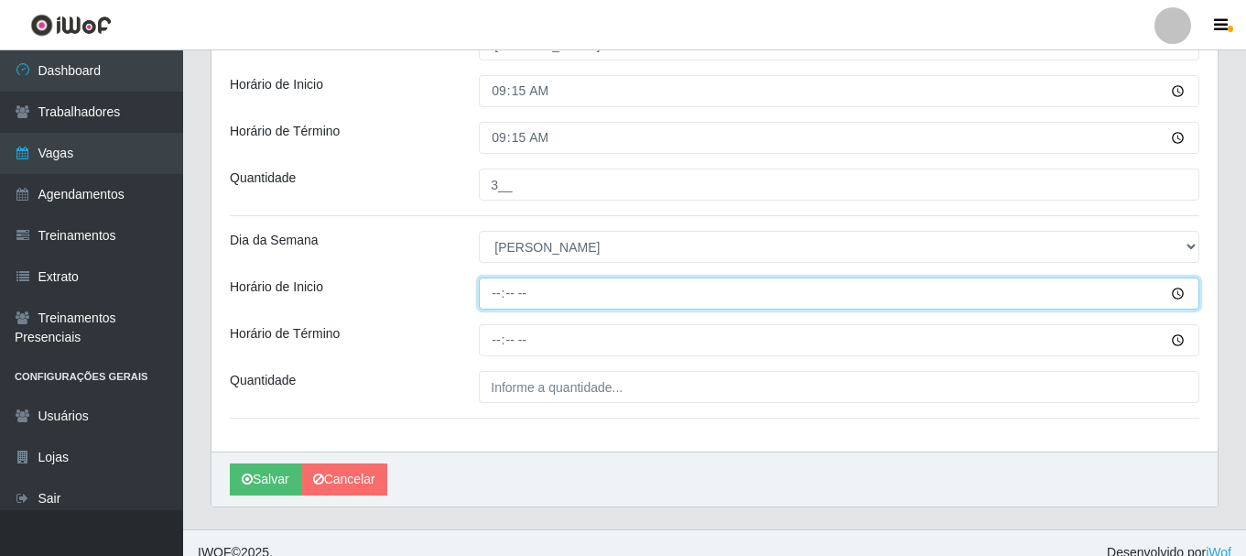
click at [493, 298] on input "Horário de Inicio" at bounding box center [839, 293] width 720 height 32
type input "15:15"
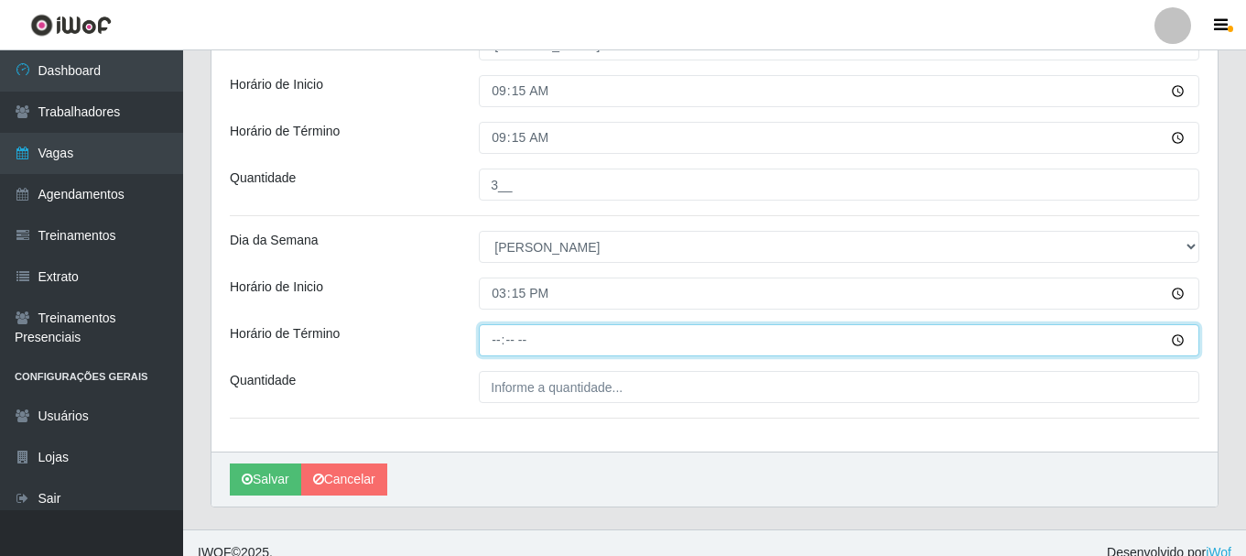
click at [501, 339] on input "Horário de Término" at bounding box center [839, 340] width 720 height 32
type input "15:15"
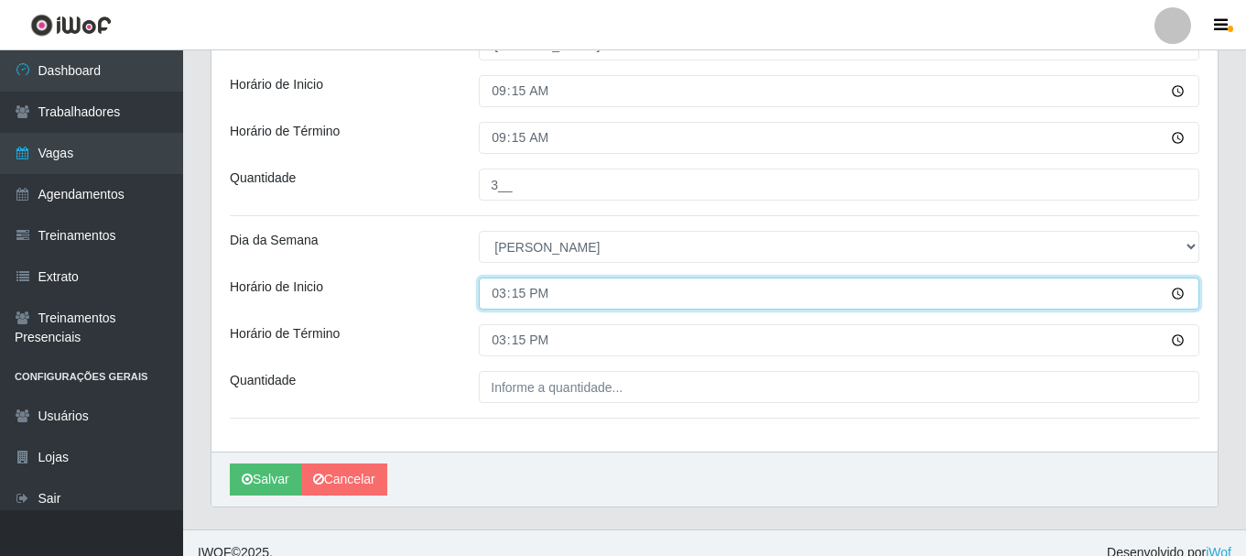
click at [498, 290] on input "15:15" at bounding box center [839, 293] width 720 height 32
type input "15:00"
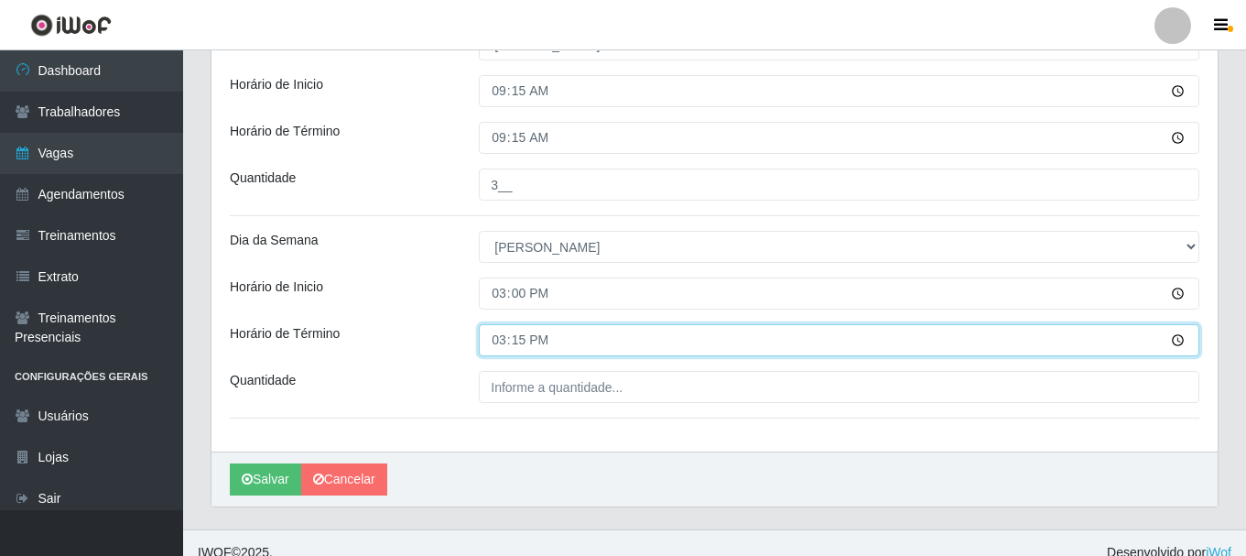
click at [504, 339] on input "15:15" at bounding box center [839, 340] width 720 height 32
type input "15:00"
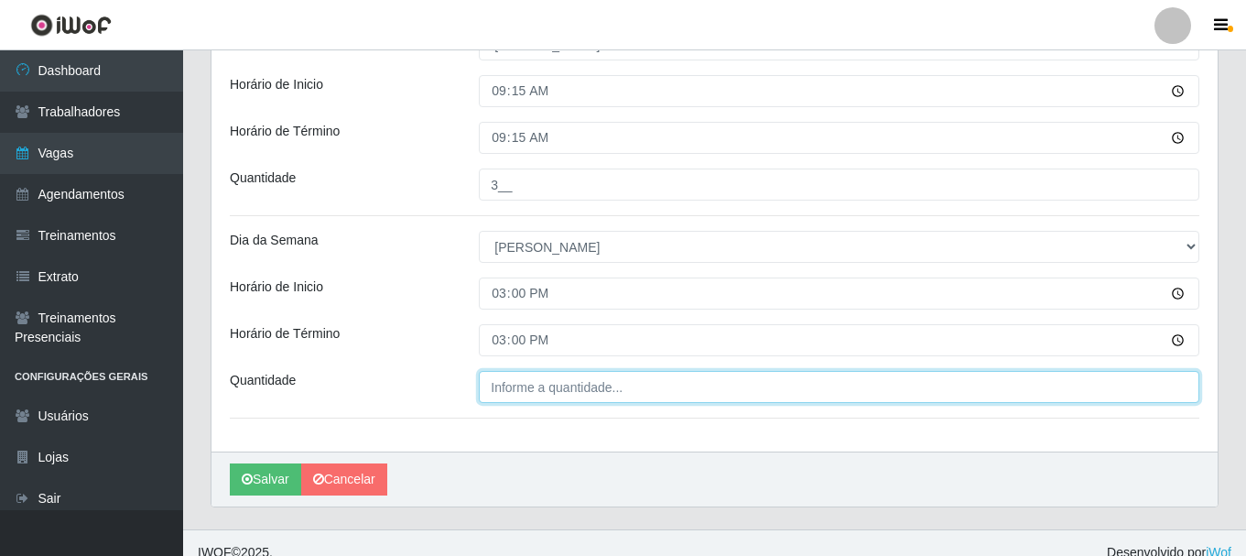
type input "___"
click at [545, 395] on input "___" at bounding box center [839, 387] width 720 height 32
drag, startPoint x: 728, startPoint y: 389, endPoint x: 578, endPoint y: 419, distance: 152.2
click at [717, 391] on input "1__" at bounding box center [839, 387] width 720 height 32
type input "1__"
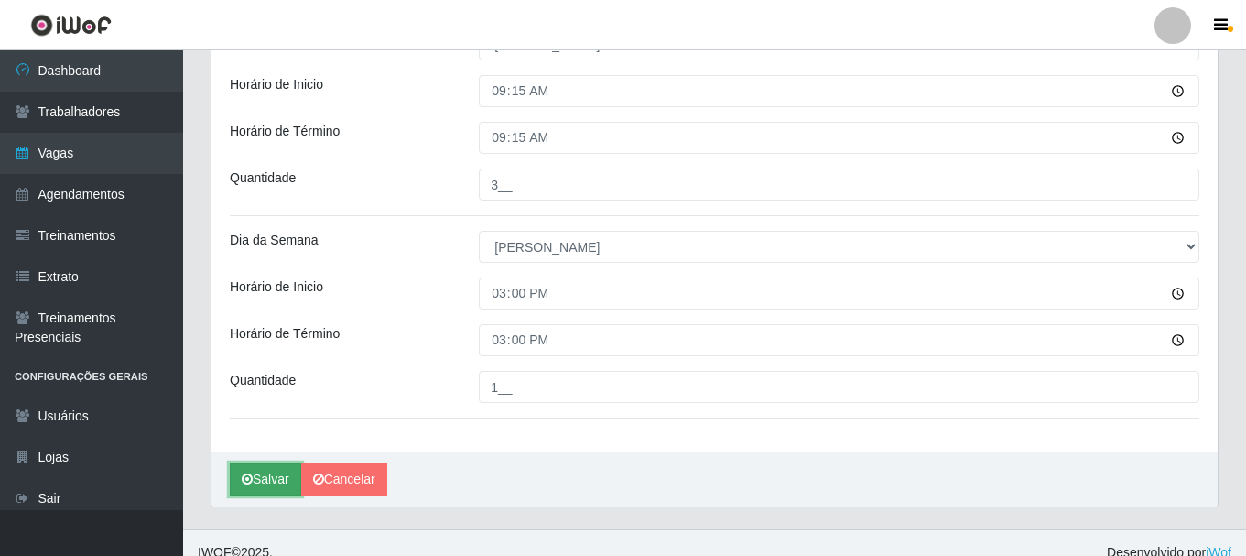
click at [280, 473] on button "Salvar" at bounding box center [265, 479] width 71 height 32
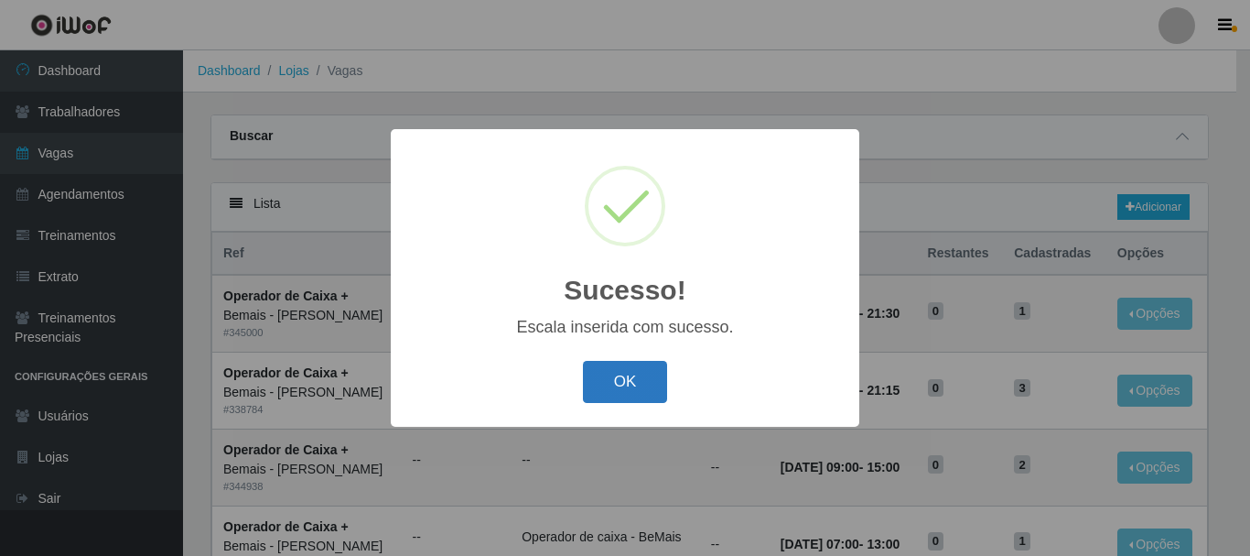
click at [630, 396] on button "OK" at bounding box center [625, 382] width 85 height 43
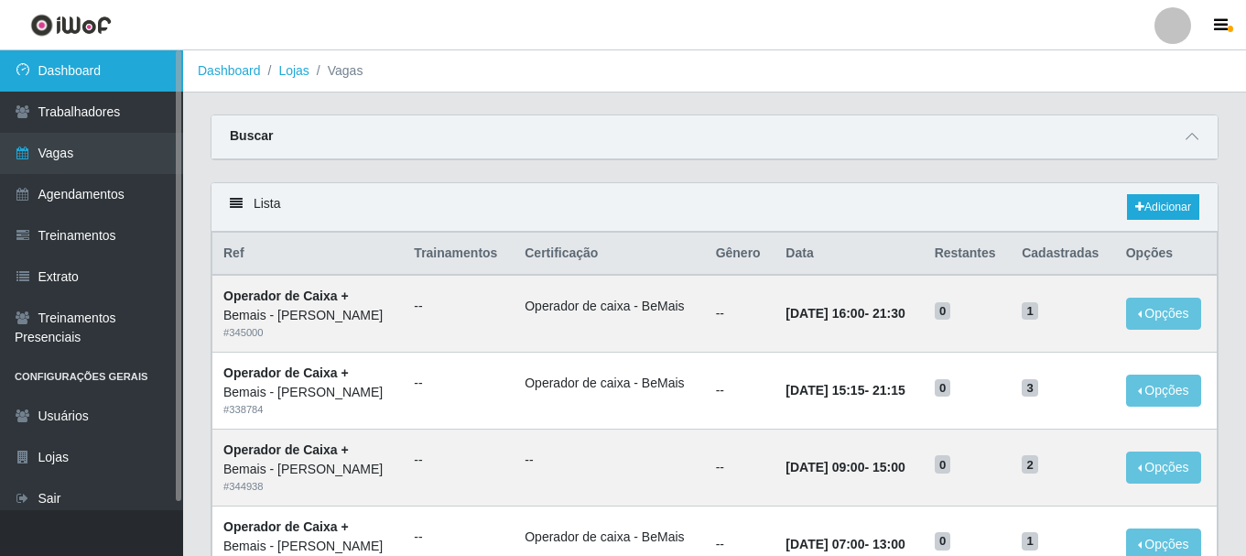
click at [147, 67] on link "Dashboard" at bounding box center [91, 70] width 183 height 41
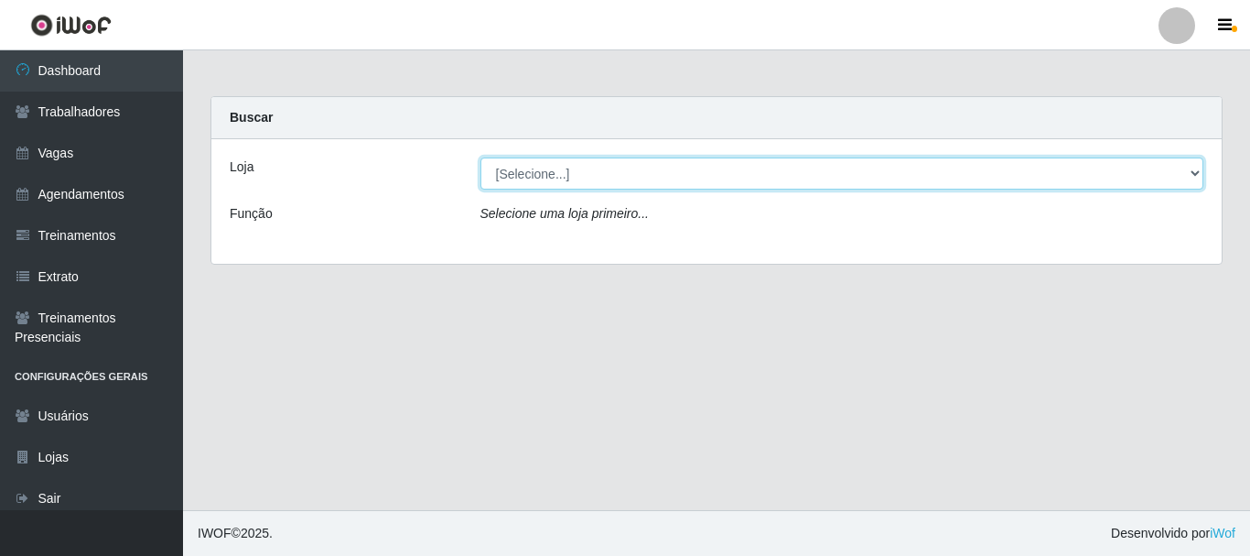
click at [636, 174] on select "[Selecione...] [PERSON_NAME]" at bounding box center [842, 173] width 724 height 32
select select "230"
click at [480, 157] on select "[Selecione...] [PERSON_NAME]" at bounding box center [842, 173] width 724 height 32
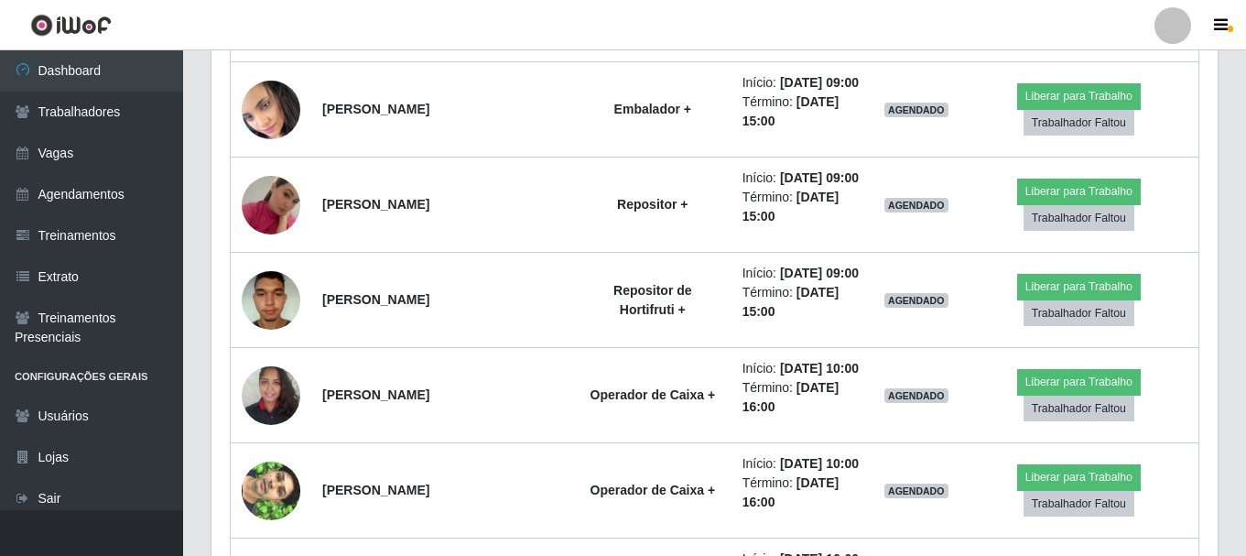
scroll to position [759, 0]
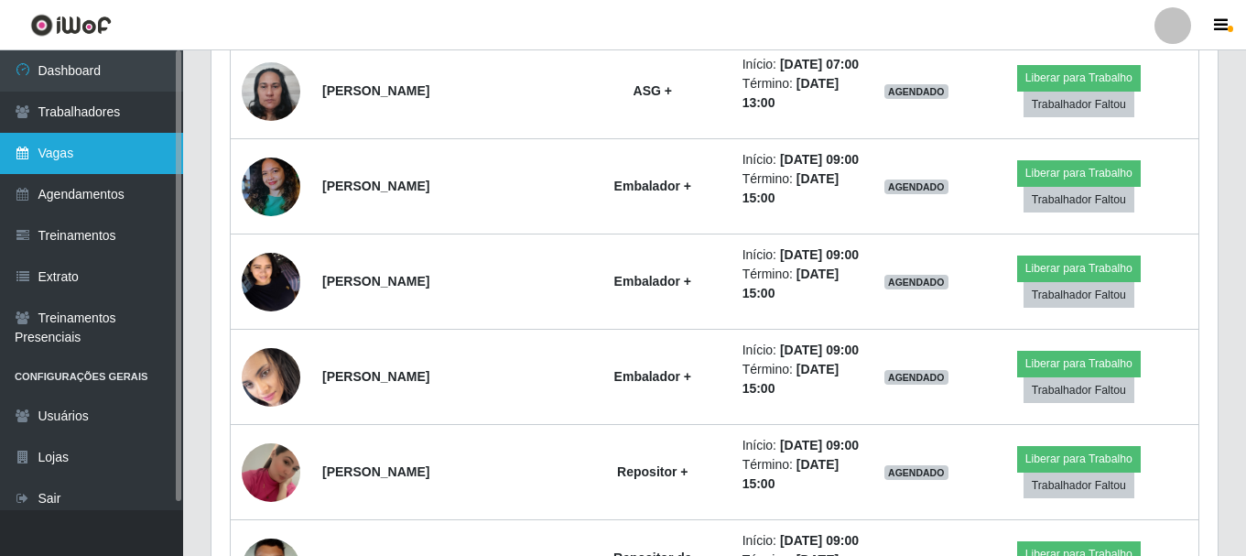
click at [124, 155] on link "Vagas" at bounding box center [91, 153] width 183 height 41
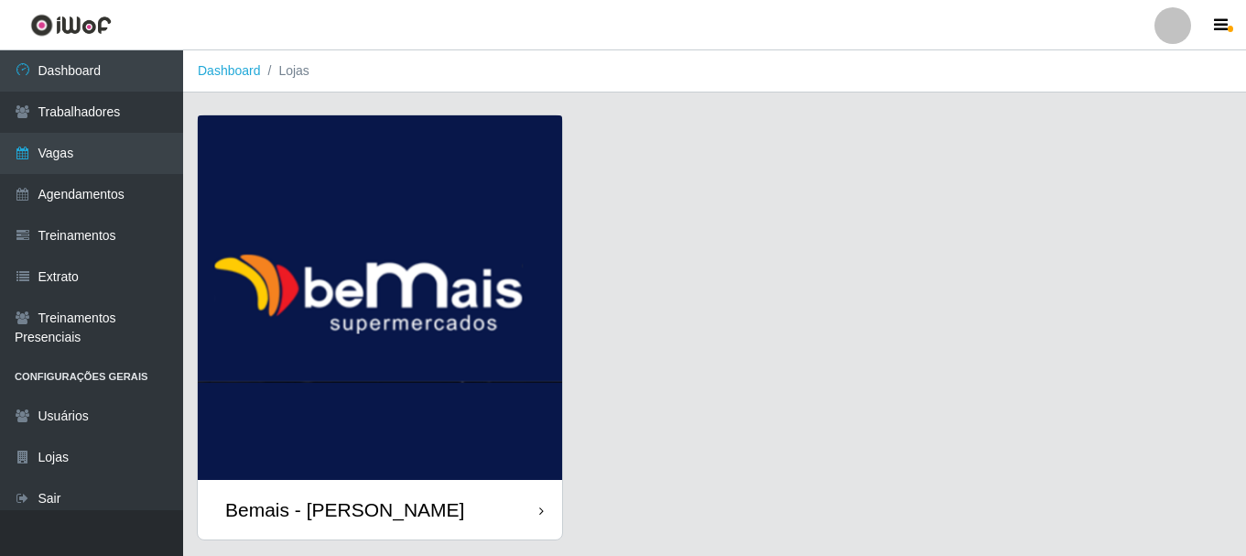
click at [351, 505] on div "Bemais - [PERSON_NAME]" at bounding box center [344, 509] width 239 height 23
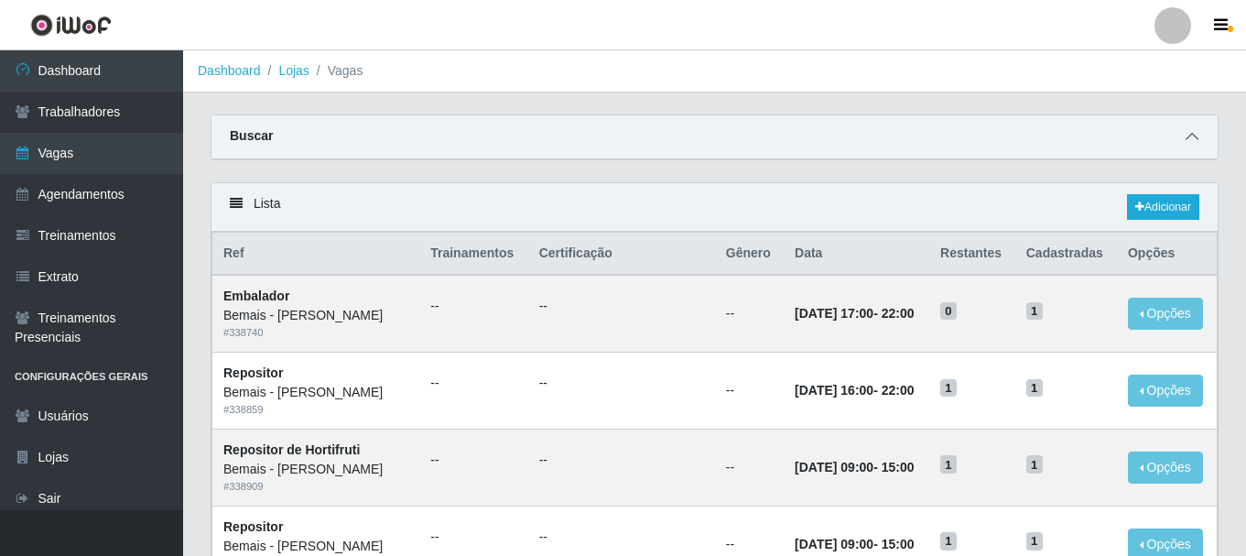
click at [1189, 135] on icon at bounding box center [1191, 136] width 13 height 13
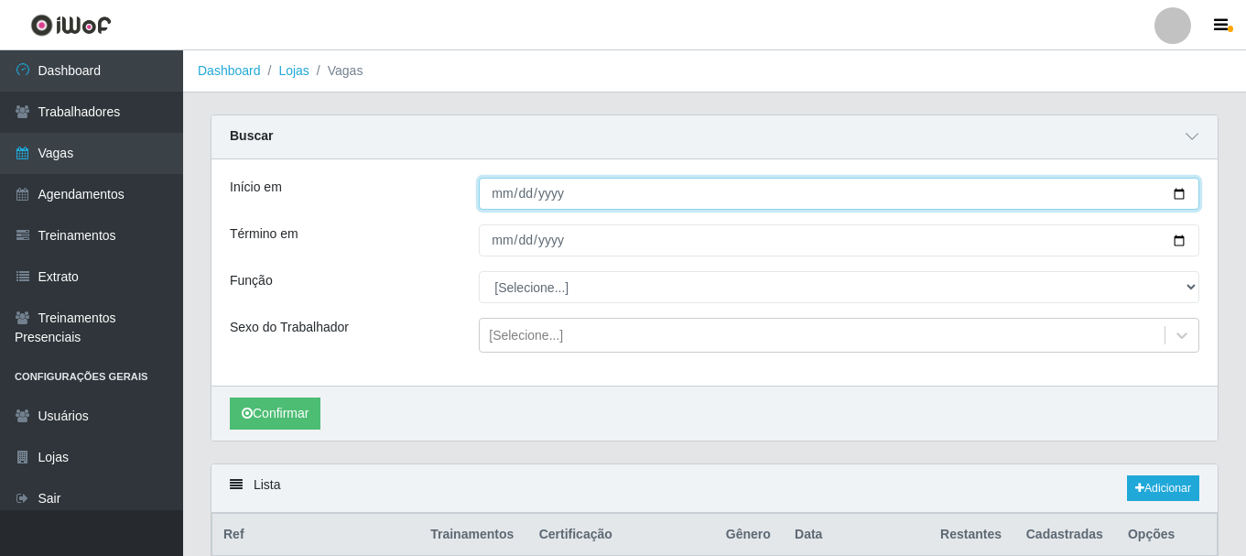
click at [1175, 190] on input "Início em" at bounding box center [839, 194] width 720 height 32
type input "[DATE]"
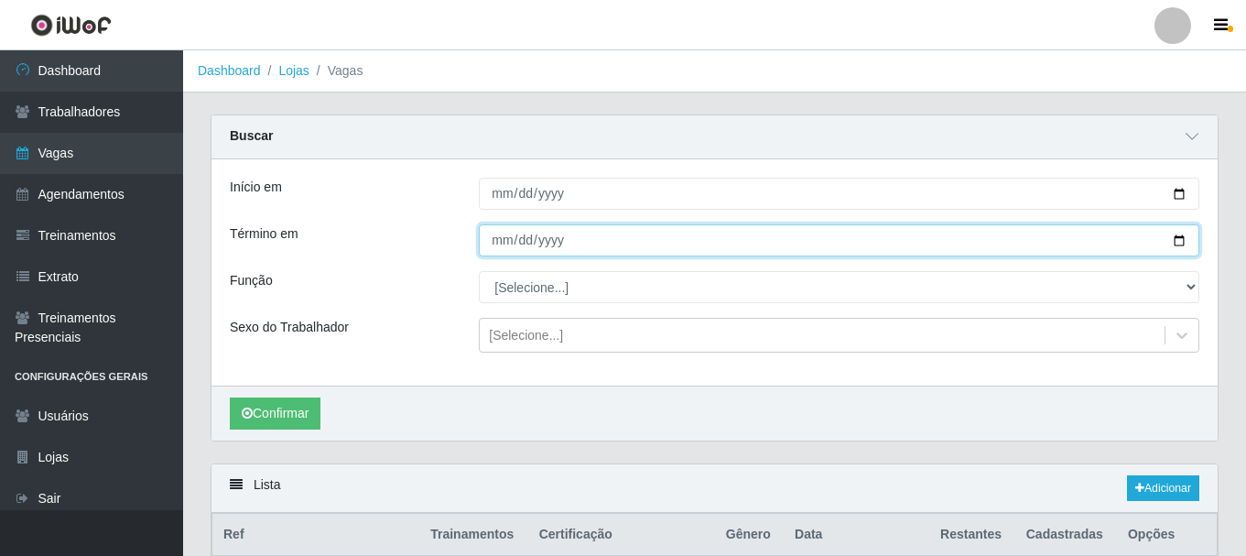
click at [1177, 241] on input "Término em" at bounding box center [839, 240] width 720 height 32
type input "[DATE]"
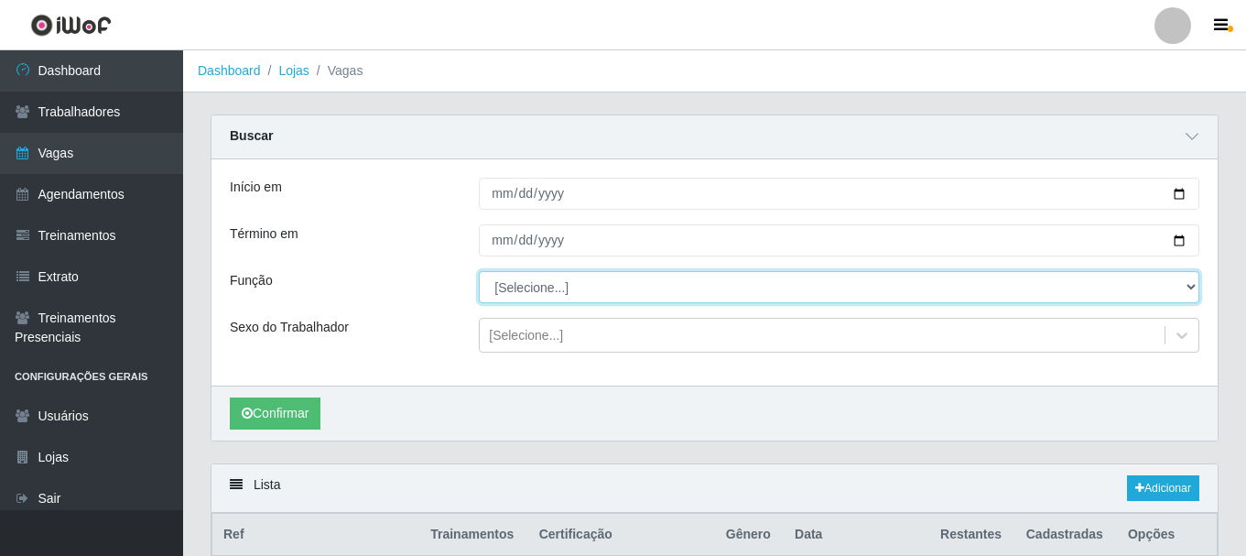
click at [1189, 286] on select "[Selecione...] ASG ASG + ASG ++ Auxiliar de Depósito Auxiliar de Depósito + Aux…" at bounding box center [839, 287] width 720 height 32
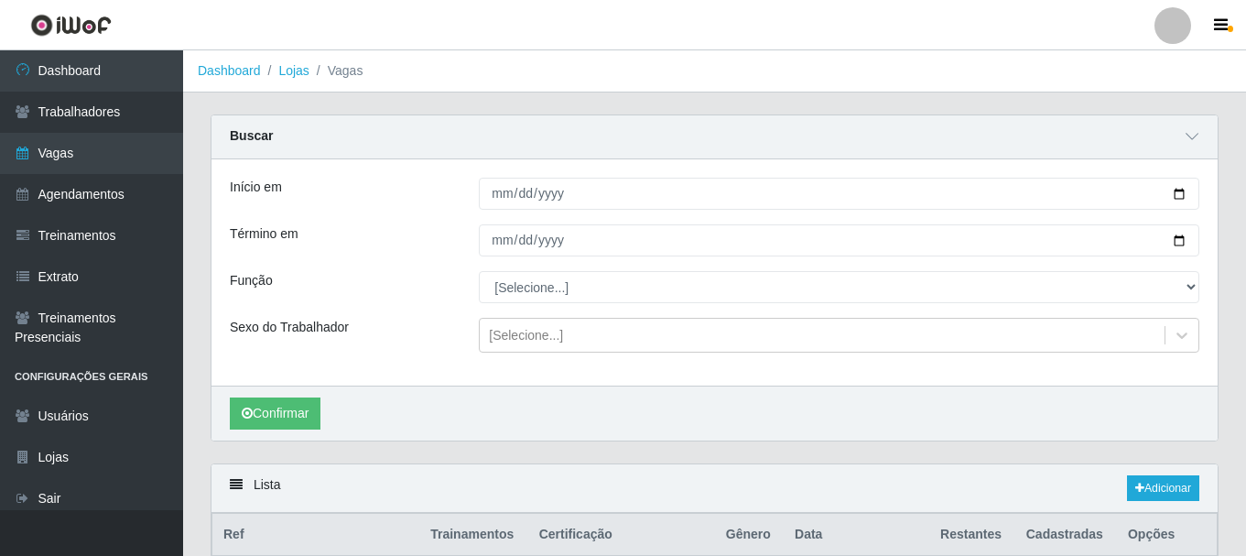
drag, startPoint x: 401, startPoint y: 250, endPoint x: 392, endPoint y: 279, distance: 30.7
click at [399, 252] on div "Término em" at bounding box center [340, 240] width 249 height 32
click at [297, 416] on button "Confirmar" at bounding box center [275, 413] width 91 height 32
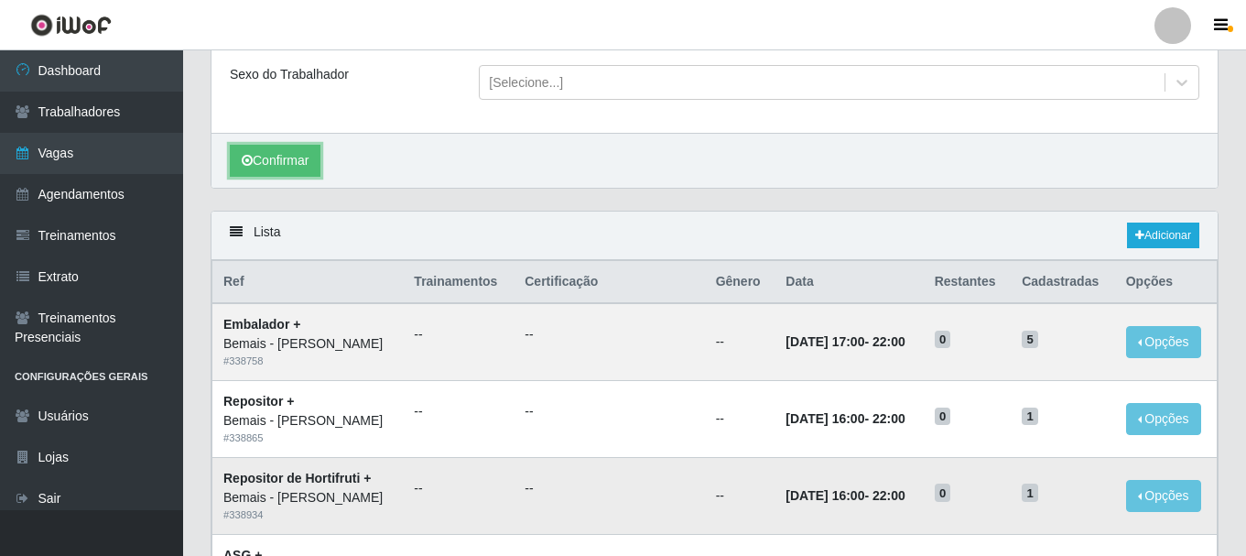
scroll to position [161, 0]
